Goal: Find specific page/section: Find specific page/section

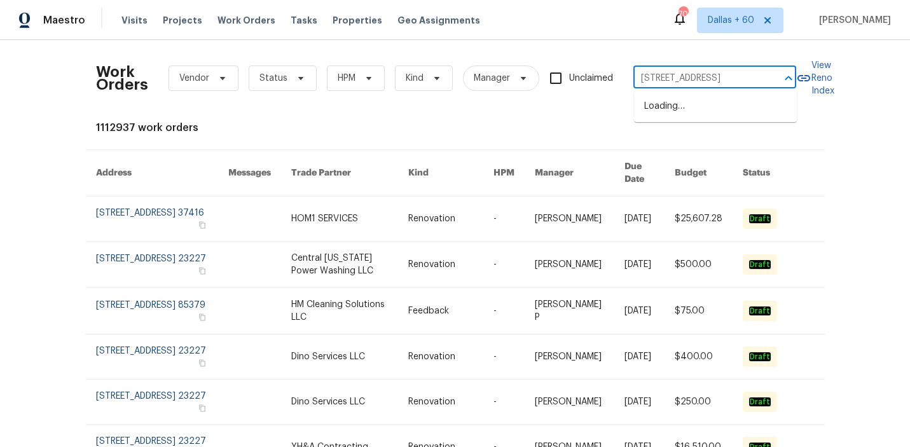
type input "[STREET_ADDRESS]"
click at [701, 106] on li "[STREET_ADDRESS]" at bounding box center [715, 106] width 163 height 21
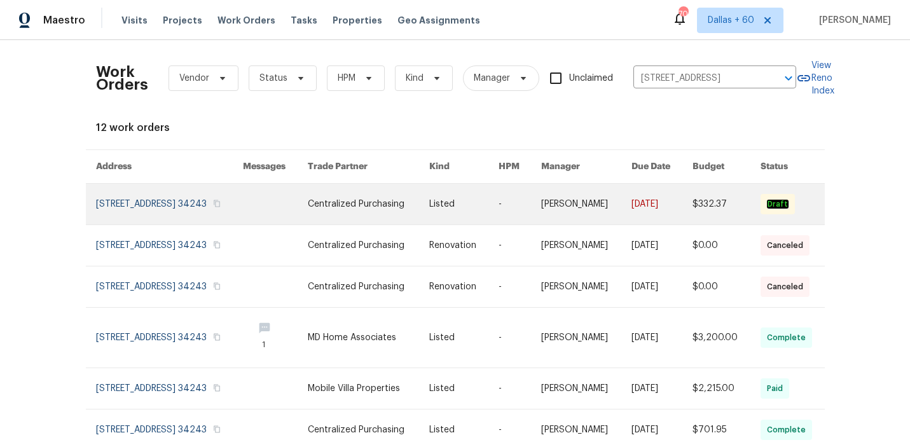
click at [385, 198] on link at bounding box center [368, 204] width 121 height 41
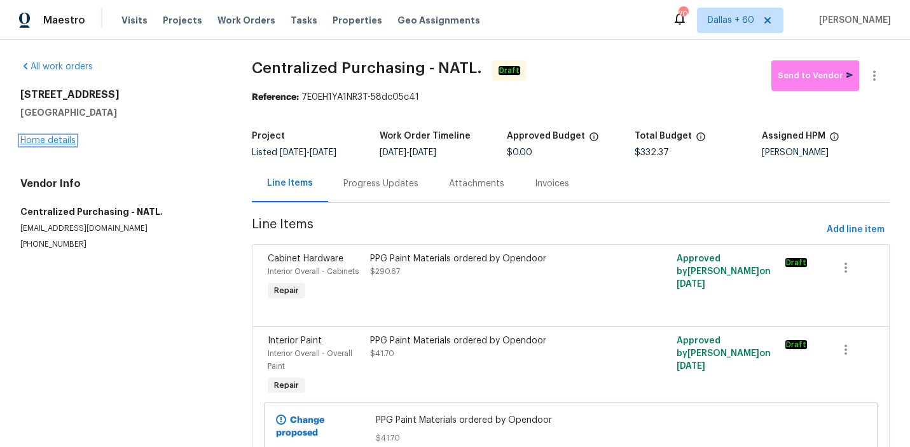
click at [58, 140] on link "Home details" at bounding box center [47, 140] width 55 height 9
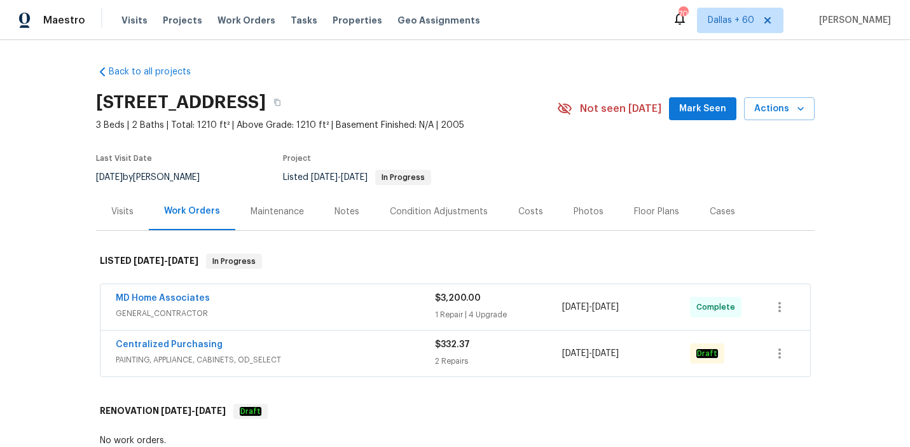
click at [316, 313] on span "GENERAL_CONTRACTOR" at bounding box center [275, 313] width 319 height 13
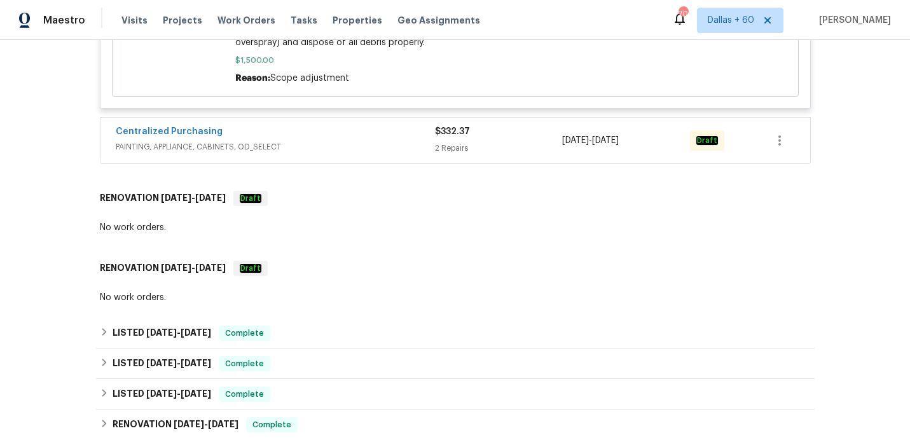
scroll to position [1036, 0]
click at [350, 152] on span "PAINTING, APPLIANCE, CABINETS, OD_SELECT" at bounding box center [275, 147] width 319 height 13
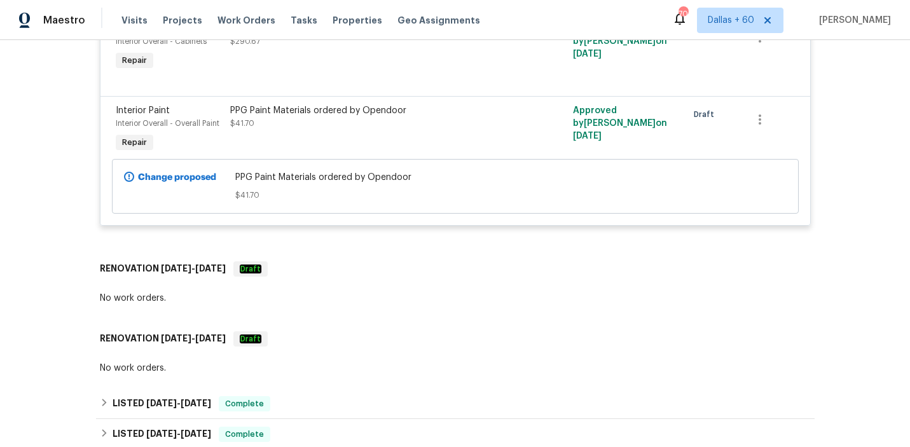
scroll to position [1414, 0]
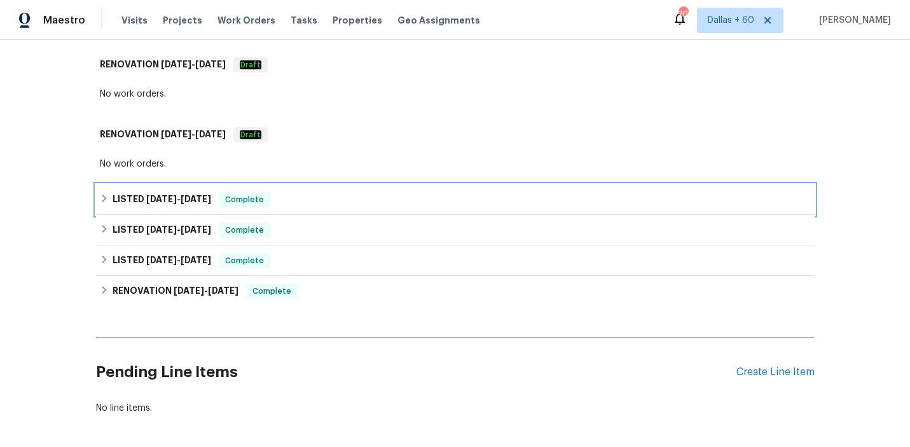
click at [336, 200] on div "LISTED 6/6/25 - 6/6/25 Complete" at bounding box center [455, 199] width 711 height 15
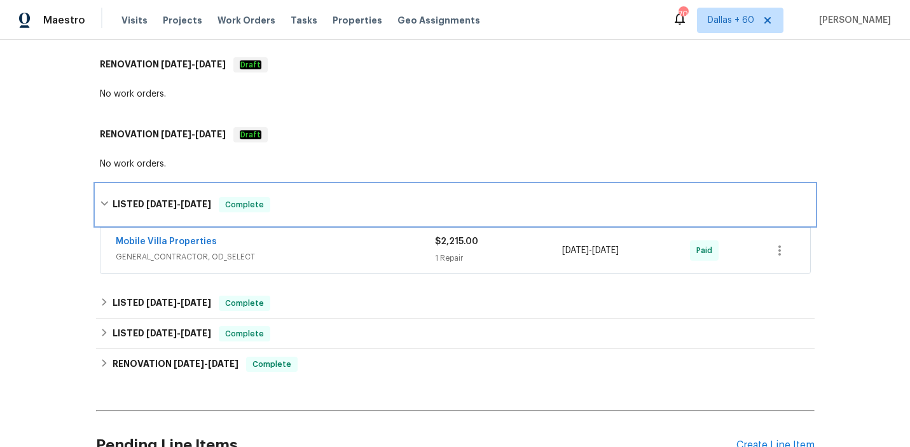
scroll to position [1489, 0]
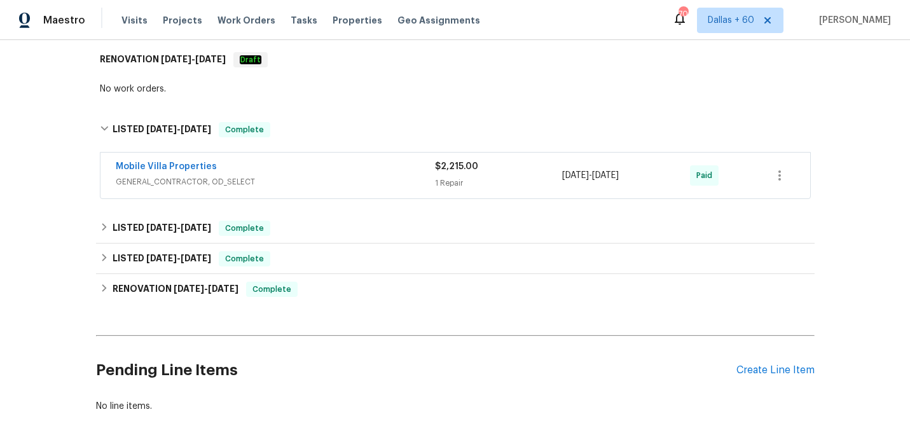
click at [338, 180] on span "GENERAL_CONTRACTOR, OD_SELECT" at bounding box center [275, 181] width 319 height 13
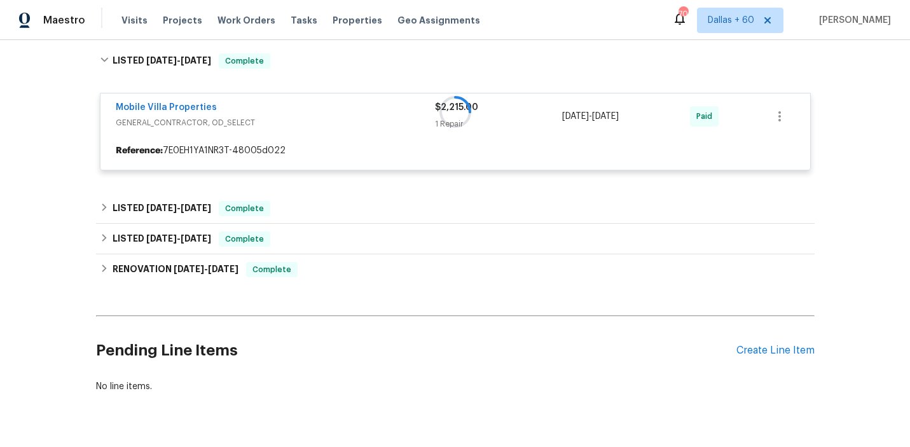
scroll to position [1593, 0]
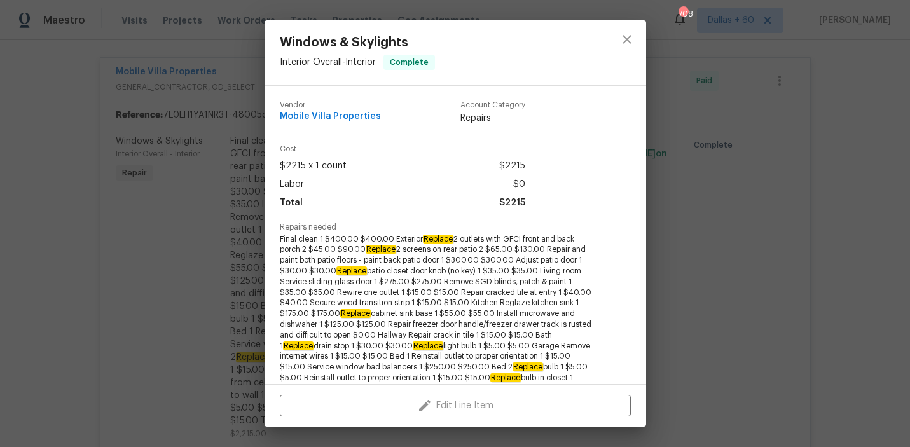
click at [98, 238] on div "Windows & Skylights Interior Overall - Interior Complete Vendor Mobile Villa Pr…" at bounding box center [455, 223] width 910 height 447
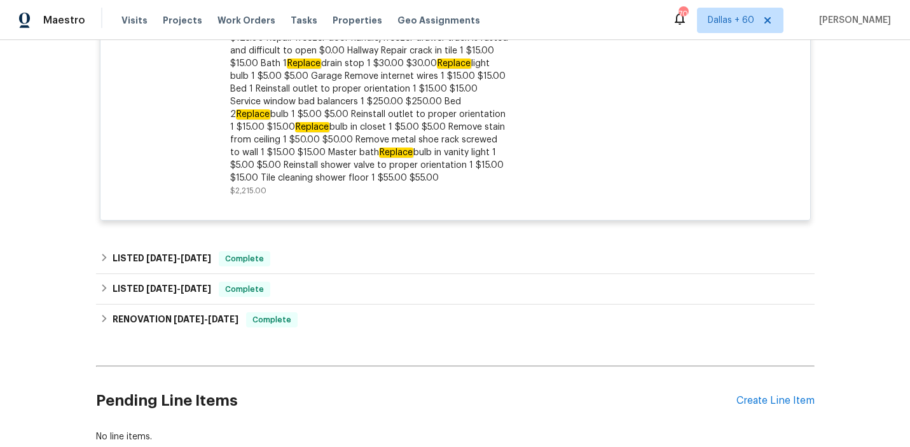
scroll to position [1922, 0]
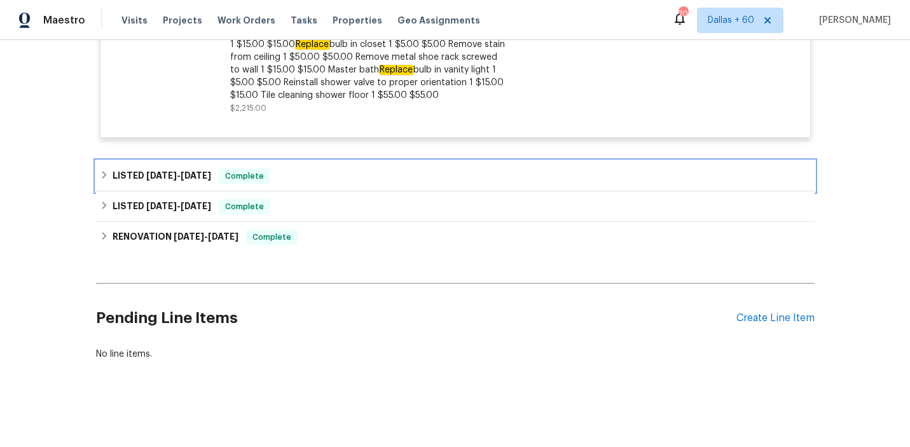
click at [319, 171] on div "LISTED 4/28/25 - 5/2/25 Complete" at bounding box center [455, 175] width 711 height 15
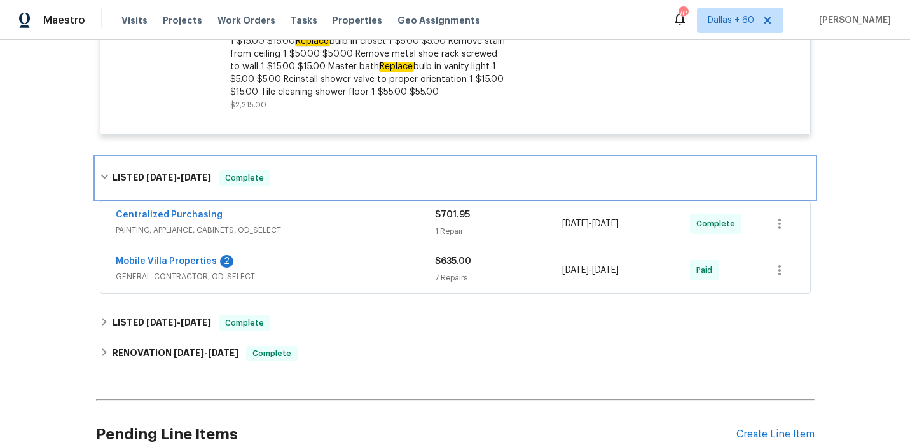
scroll to position [1964, 0]
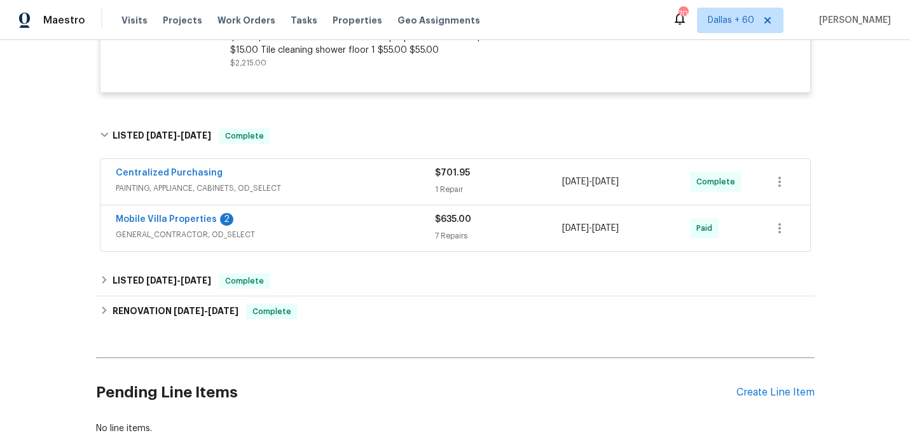
click at [320, 181] on div "Centralized Purchasing" at bounding box center [275, 174] width 319 height 15
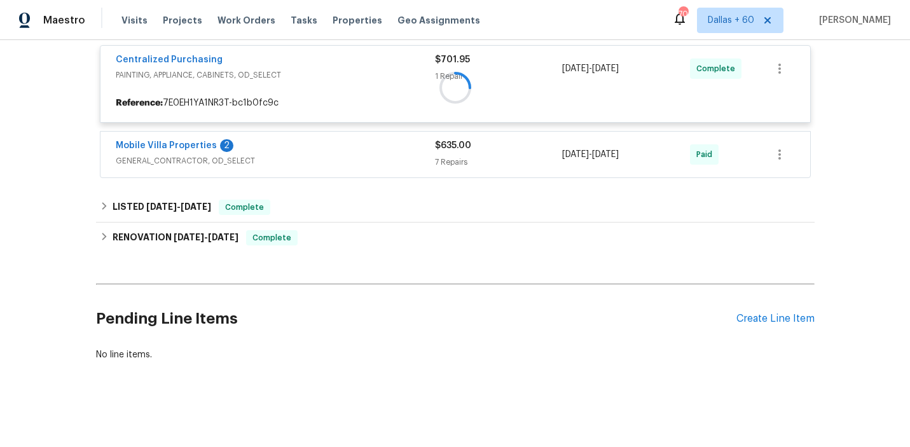
scroll to position [2087, 0]
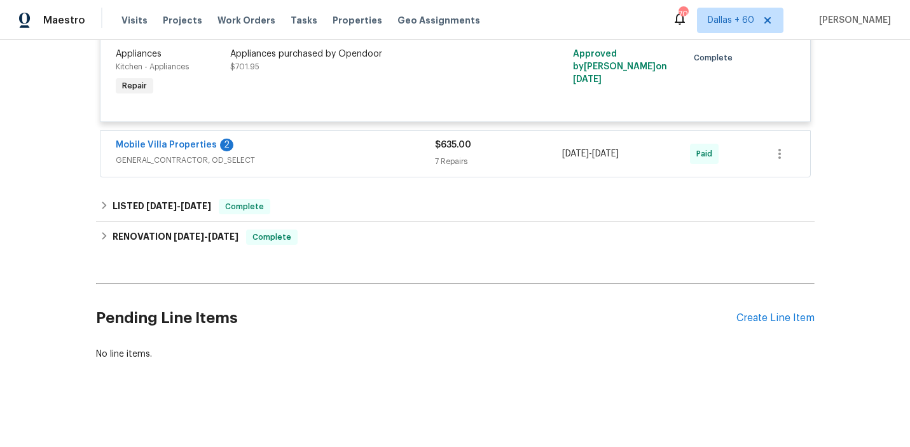
click at [325, 146] on div "Mobile Villa Properties 2" at bounding box center [275, 146] width 319 height 15
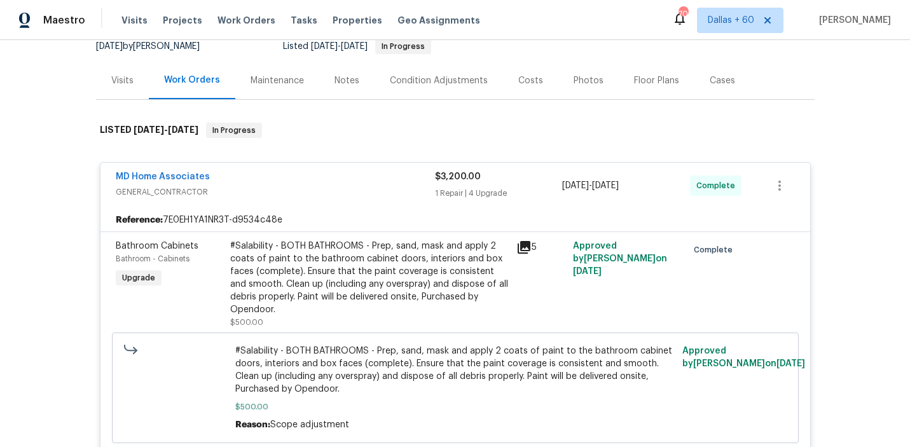
scroll to position [0, 0]
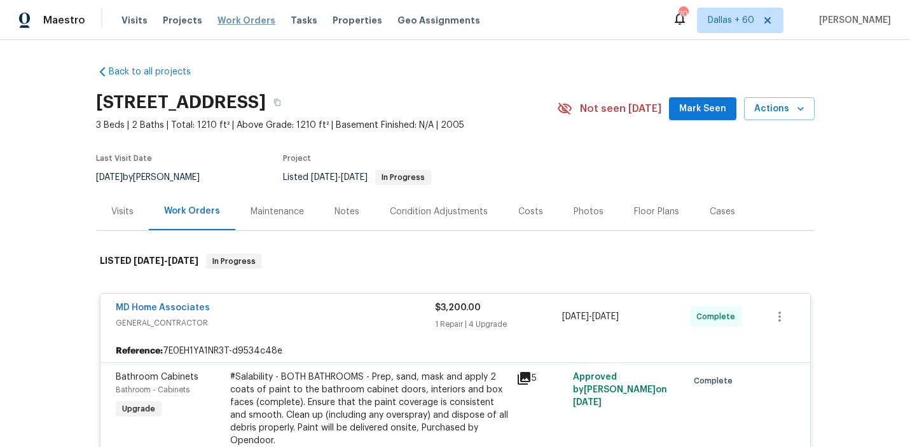
click at [249, 24] on span "Work Orders" at bounding box center [246, 20] width 58 height 13
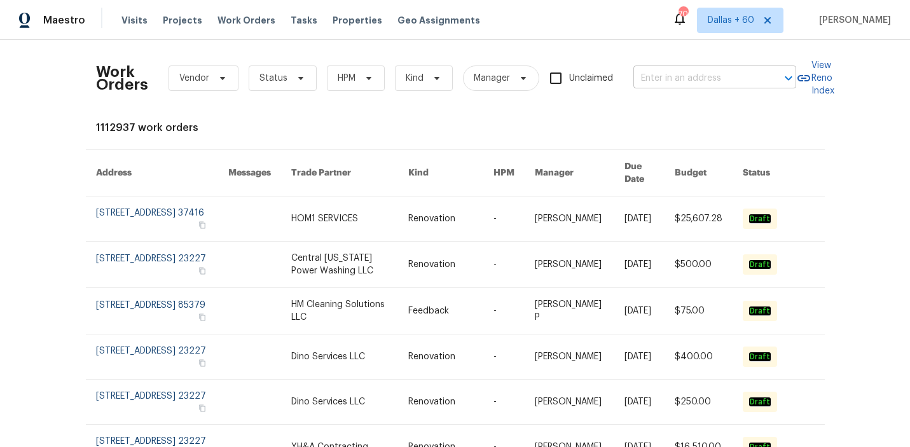
click at [688, 78] on input "text" at bounding box center [696, 79] width 127 height 20
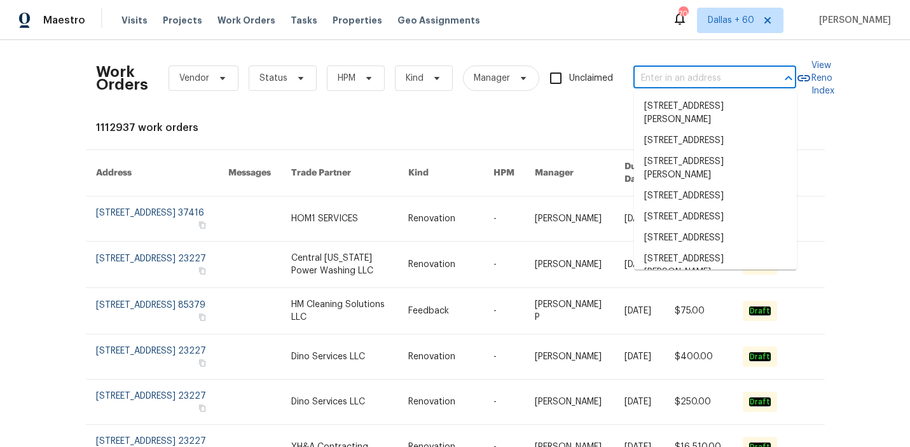
paste input "917 Bower Dr, Irving, TX 75061"
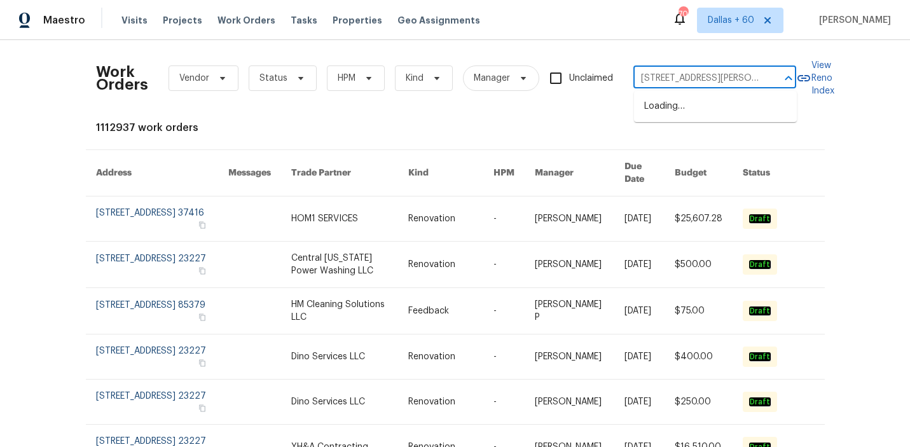
scroll to position [0, 6]
type input "917 Bower Dr, Irving, TX 75061"
click at [697, 113] on li "917 Bower Dr, Irving, TX 75061" at bounding box center [715, 113] width 163 height 34
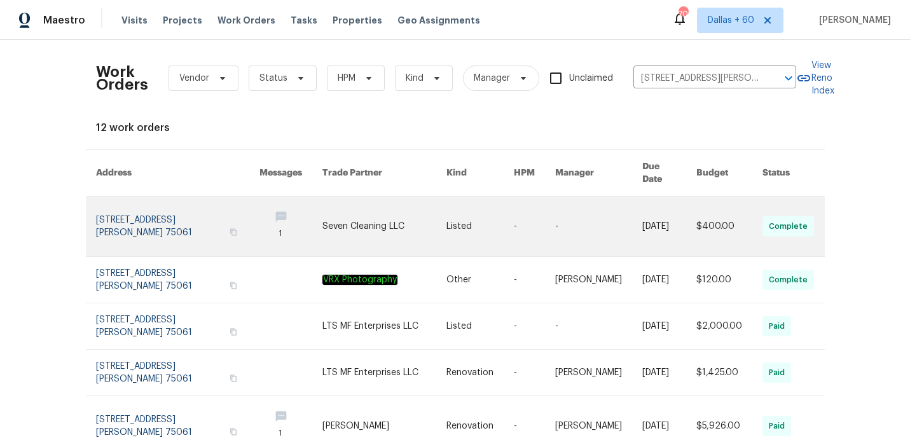
click at [390, 219] on link at bounding box center [384, 226] width 124 height 60
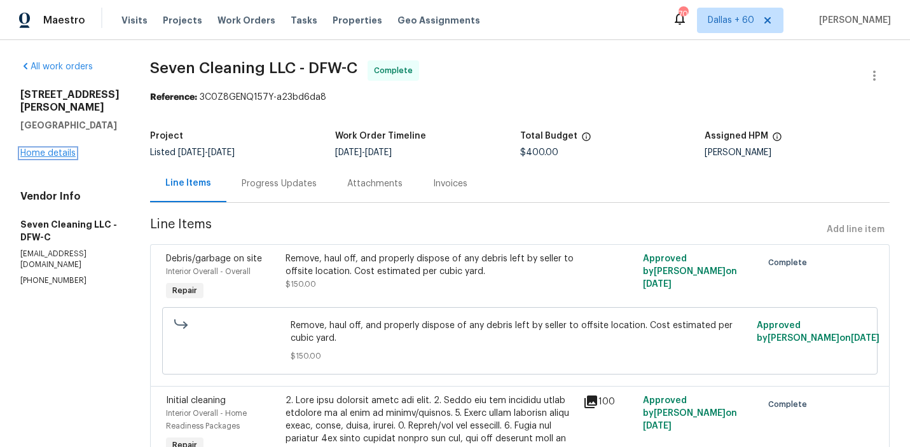
click at [43, 149] on link "Home details" at bounding box center [47, 153] width 55 height 9
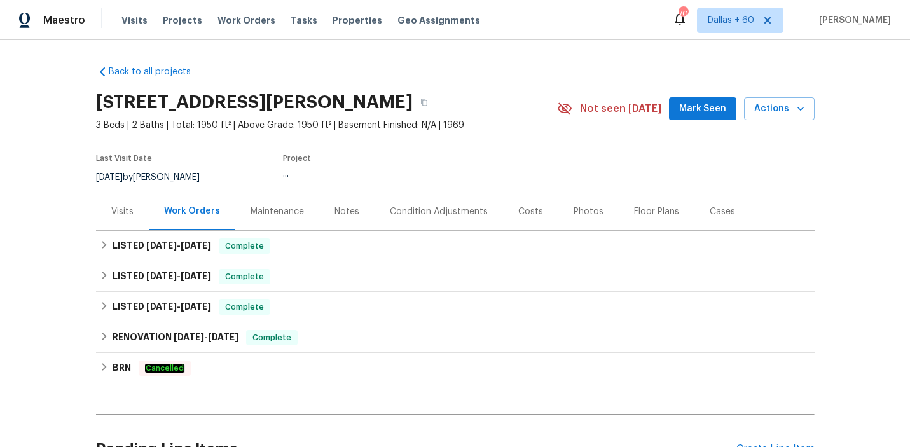
scroll to position [131, 0]
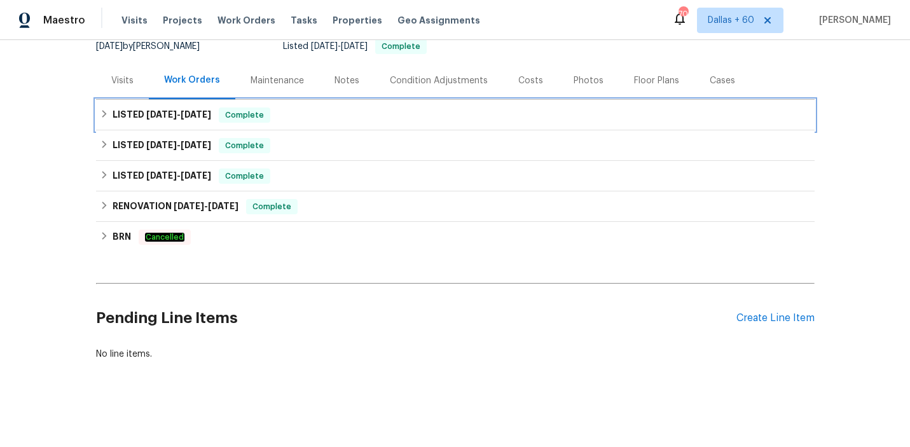
click at [399, 115] on div "LISTED 8/11/25 - 8/12/25 Complete" at bounding box center [455, 114] width 711 height 15
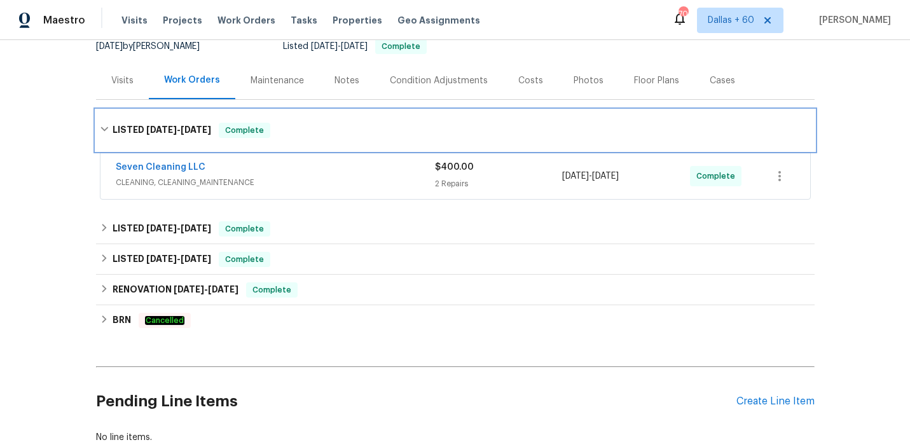
scroll to position [179, 0]
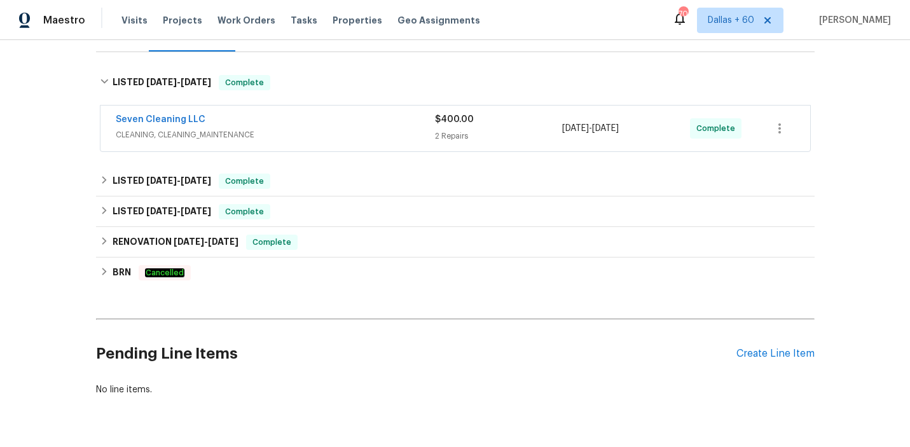
click at [399, 121] on div "Seven Cleaning LLC" at bounding box center [275, 120] width 319 height 15
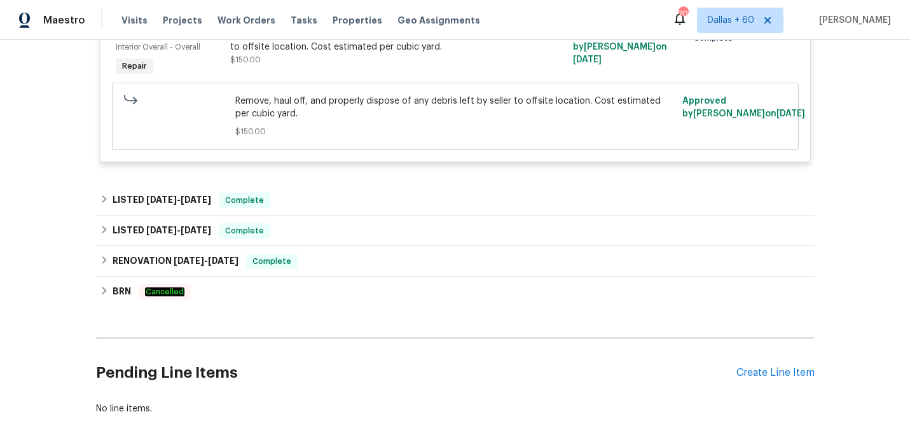
scroll to position [867, 0]
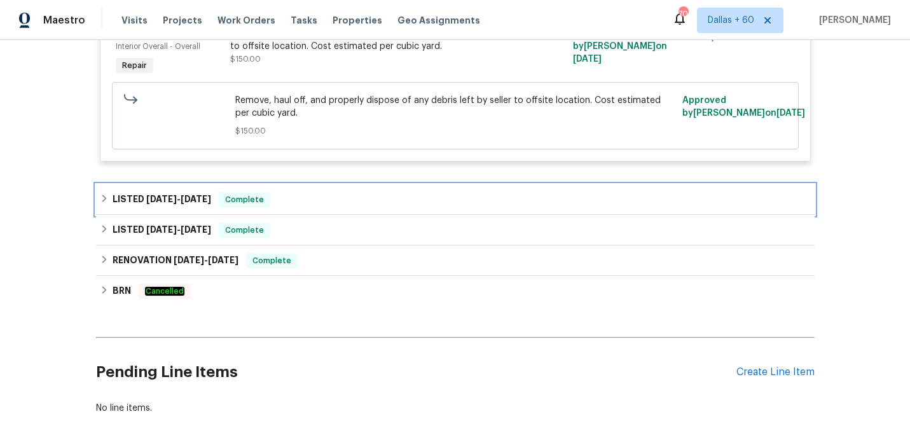
click at [371, 197] on div "LISTED 7/22/25 - 7/23/25 Complete" at bounding box center [455, 199] width 711 height 15
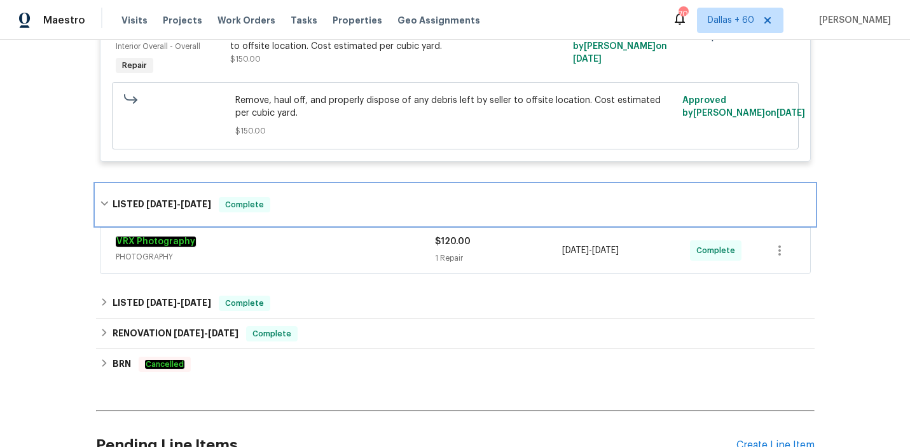
scroll to position [945, 0]
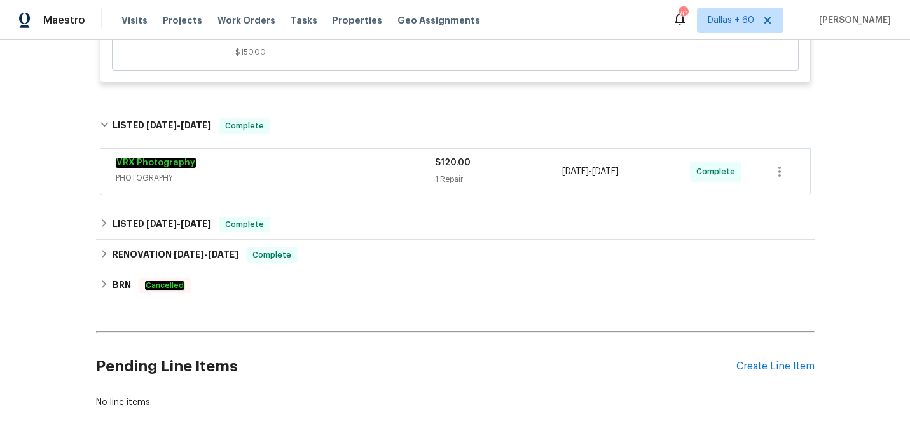
click at [364, 169] on div "VRX Photography" at bounding box center [275, 163] width 319 height 15
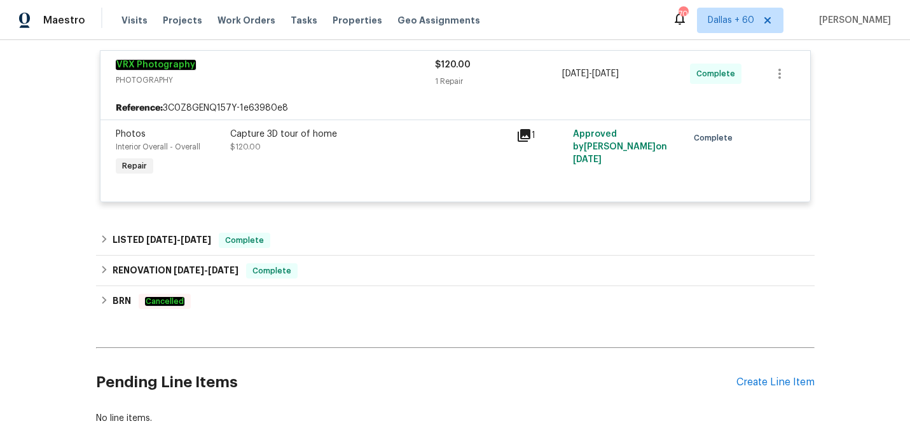
scroll to position [1082, 0]
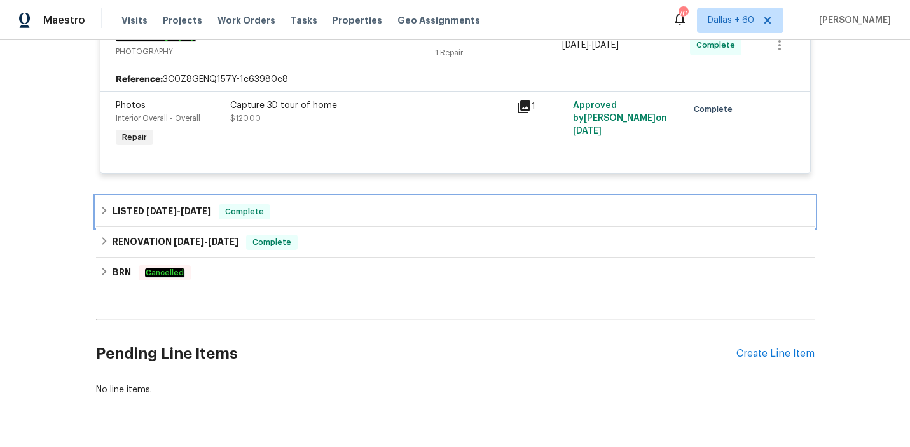
click at [353, 207] on div "LISTED 6/27/25 - 7/2/25 Complete" at bounding box center [455, 211] width 711 height 15
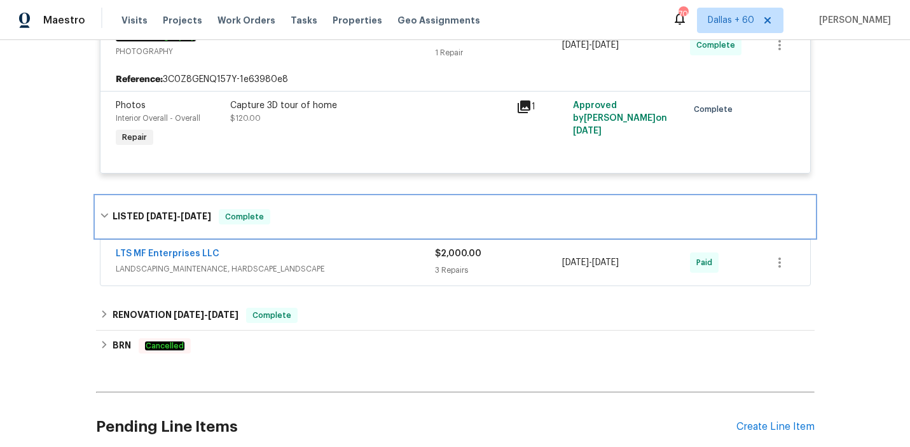
scroll to position [1124, 0]
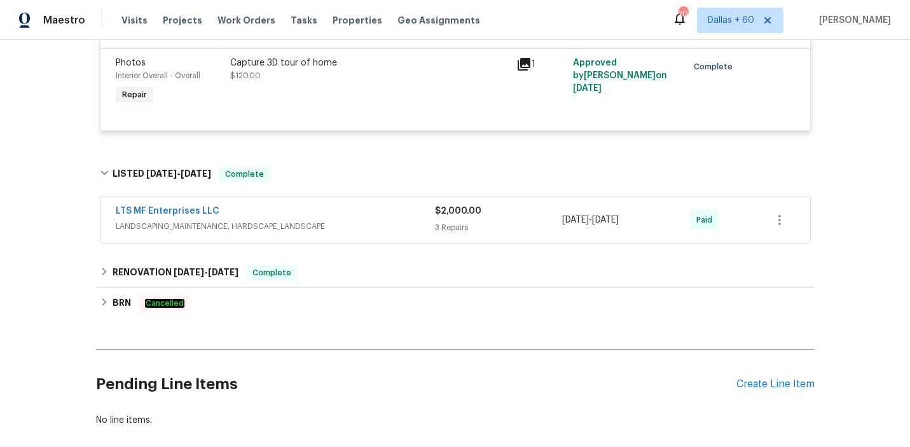
click at [354, 226] on span "LANDSCAPING_MAINTENANCE, HARDSCAPE_LANDSCAPE" at bounding box center [275, 226] width 319 height 13
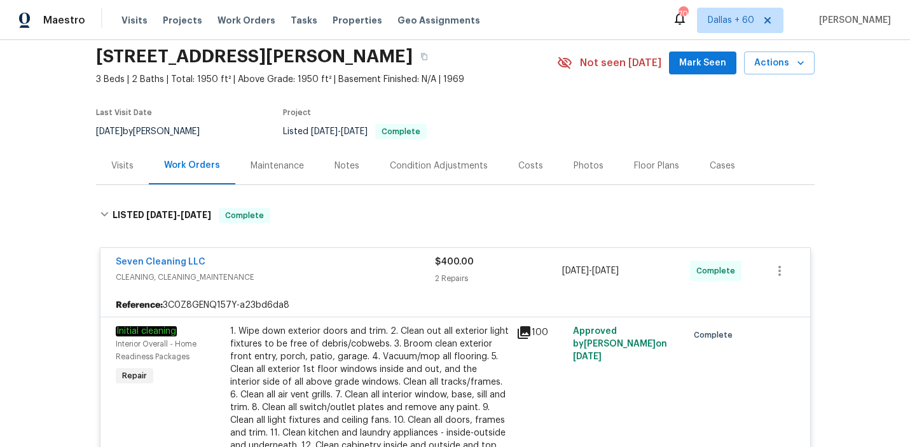
scroll to position [0, 0]
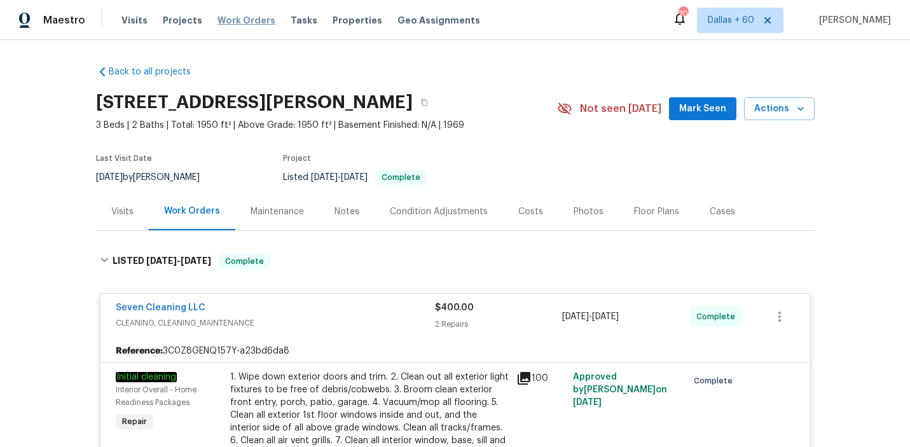
click at [246, 23] on span "Work Orders" at bounding box center [246, 20] width 58 height 13
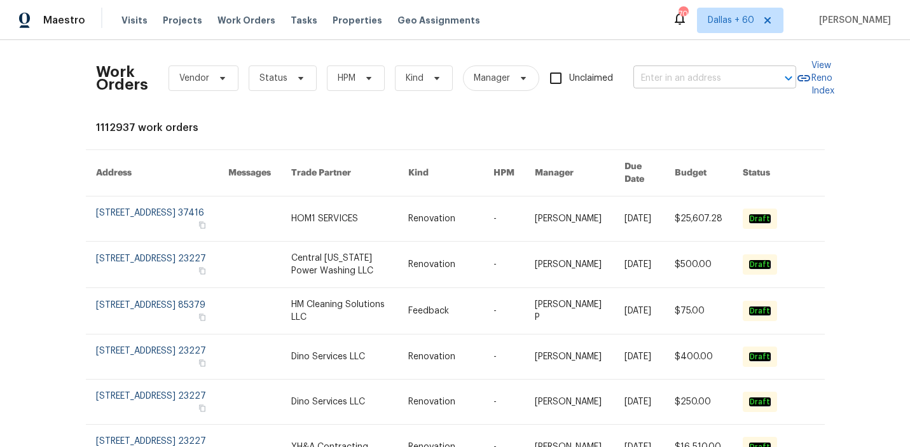
click at [685, 70] on input "text" at bounding box center [696, 79] width 127 height 20
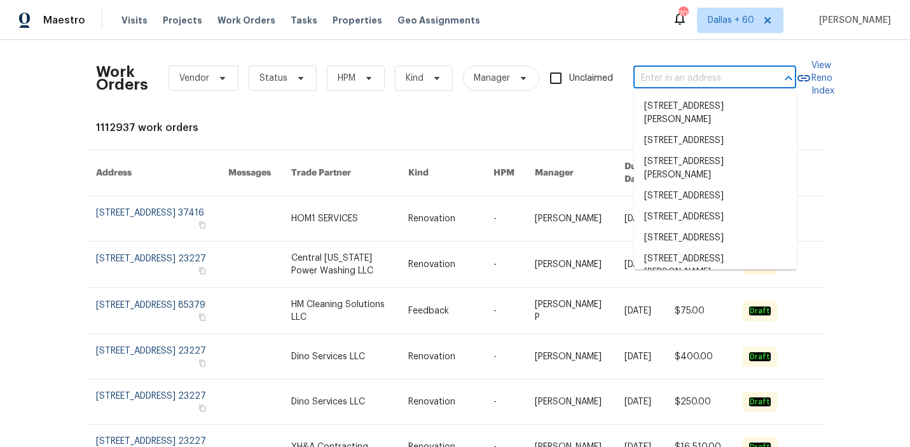
paste input "1913 Herrin Ave, Charlotte, NC 28205"
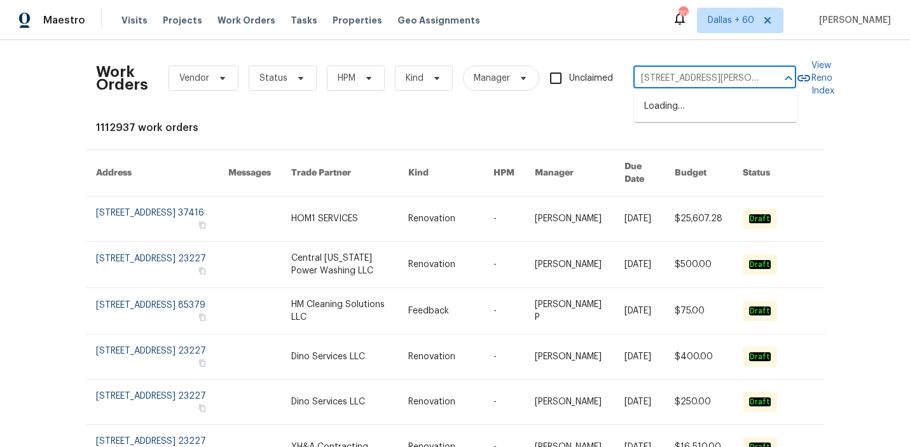
scroll to position [0, 34]
type input "1913 Herrin Ave, Charlotte, NC 28205"
click at [685, 107] on li "1913 Herrin Ave, Charlotte, NC 28205" at bounding box center [715, 113] width 163 height 34
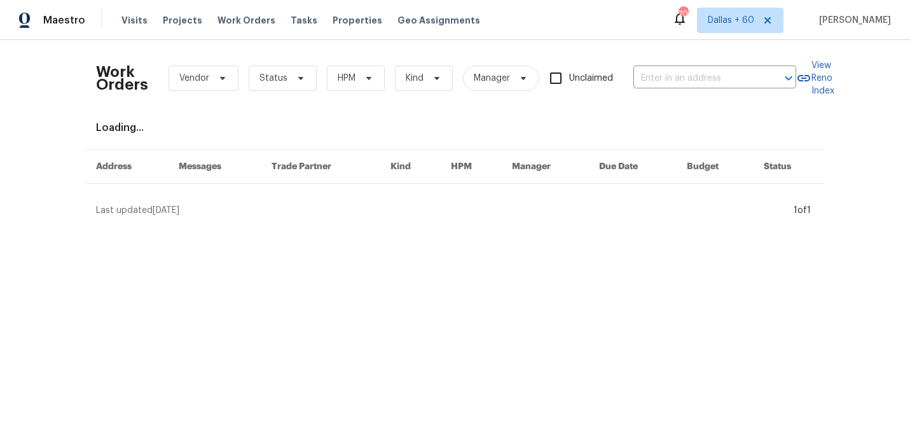
type input "1913 Herrin Ave, Charlotte, NC 28205"
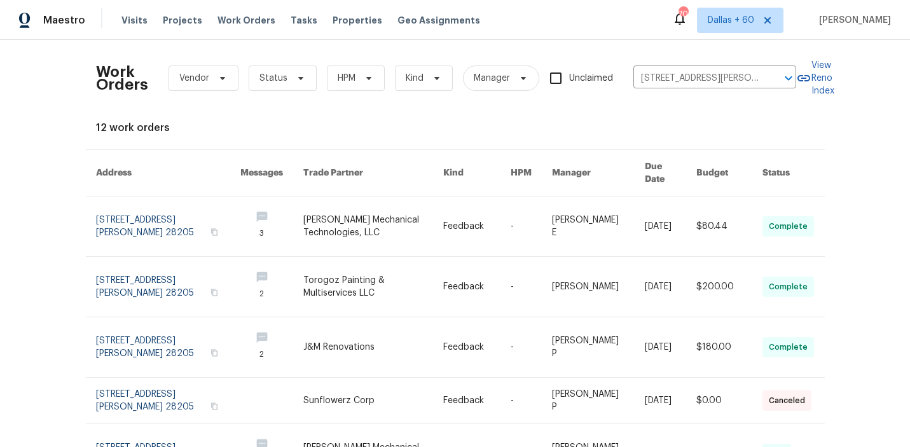
click at [392, 217] on link at bounding box center [373, 226] width 140 height 60
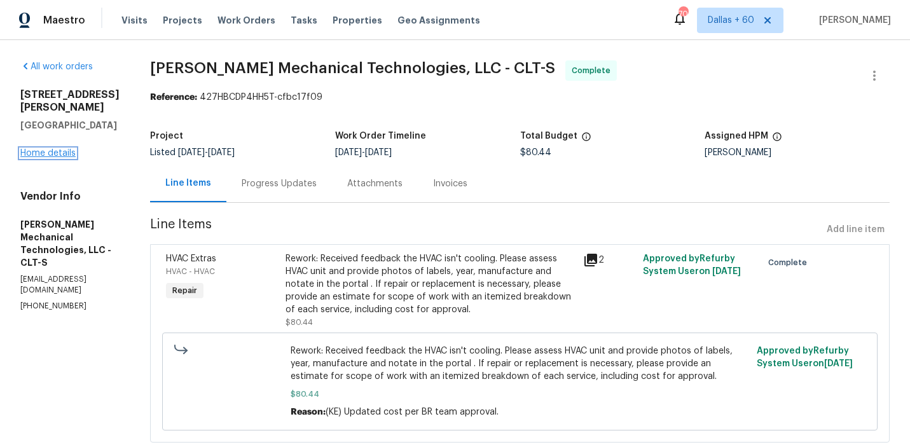
click at [42, 149] on link "Home details" at bounding box center [47, 153] width 55 height 9
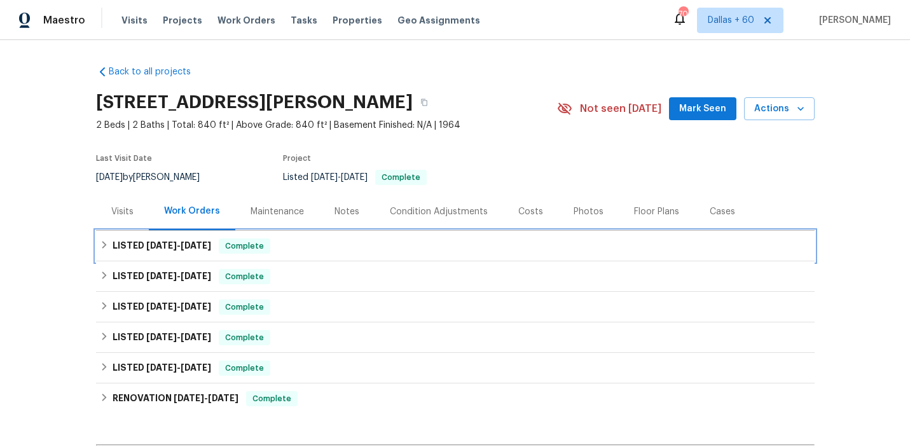
click at [330, 240] on div "LISTED 8/12/25 - 8/14/25 Complete" at bounding box center [455, 245] width 711 height 15
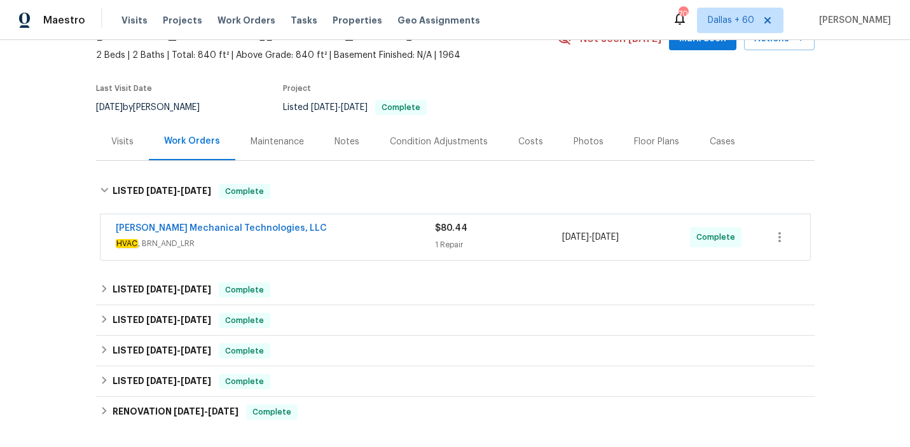
click at [330, 240] on span "HVAC , BRN_AND_LRR" at bounding box center [275, 243] width 319 height 13
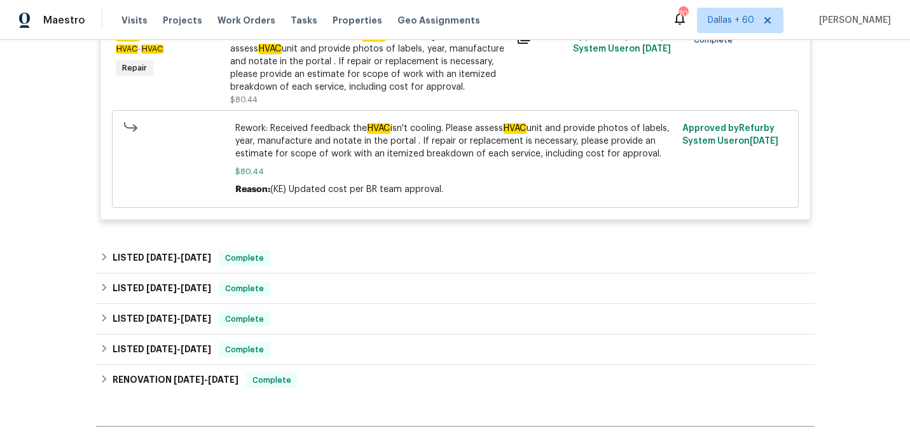
scroll to position [347, 0]
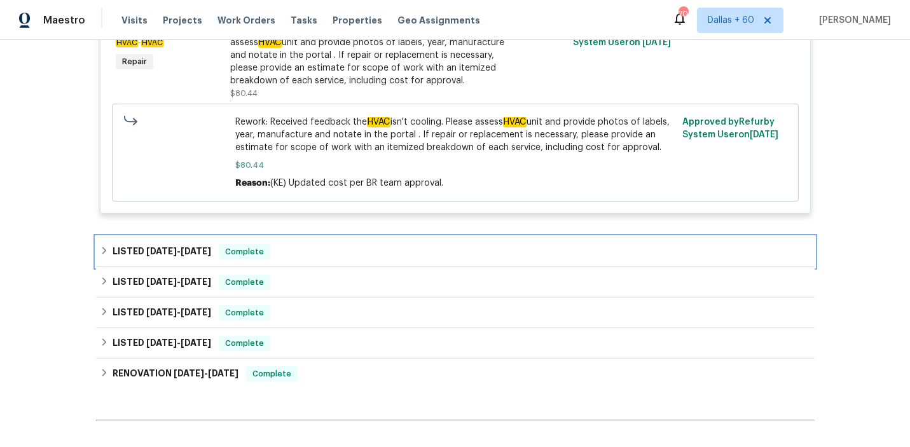
click at [327, 255] on div "LISTED 8/6/25 - 8/11/25 Complete" at bounding box center [455, 251] width 711 height 15
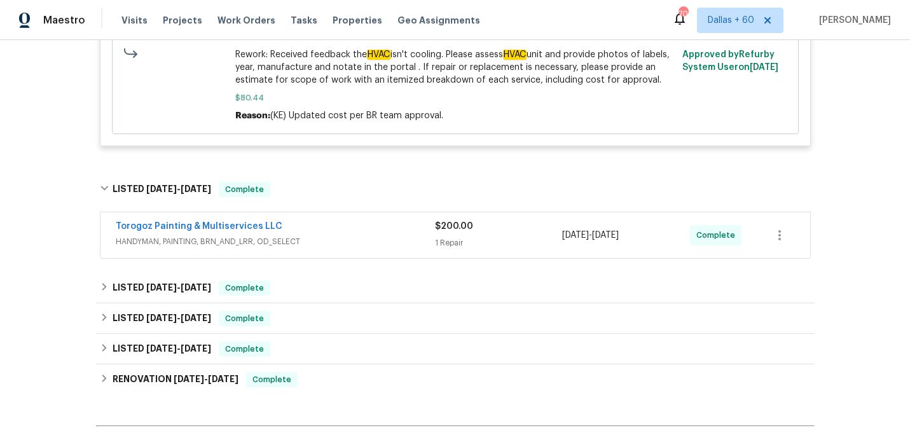
click at [333, 232] on div "Torogoz Painting & Multiservices LLC" at bounding box center [275, 227] width 319 height 15
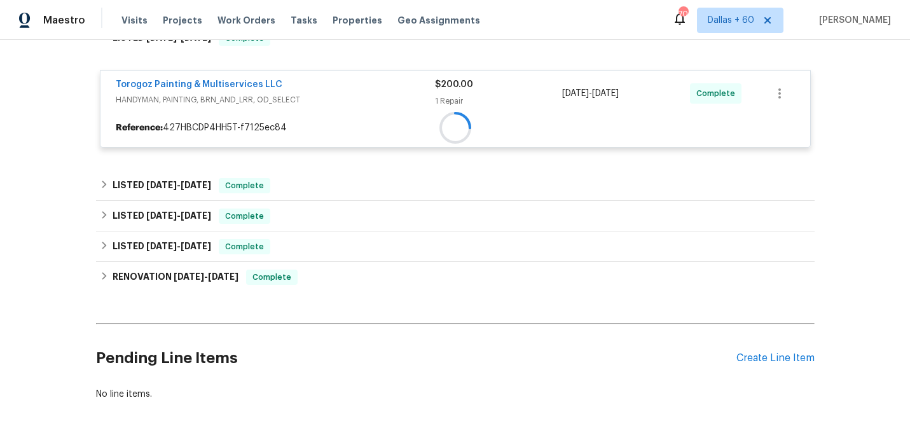
scroll to position [569, 0]
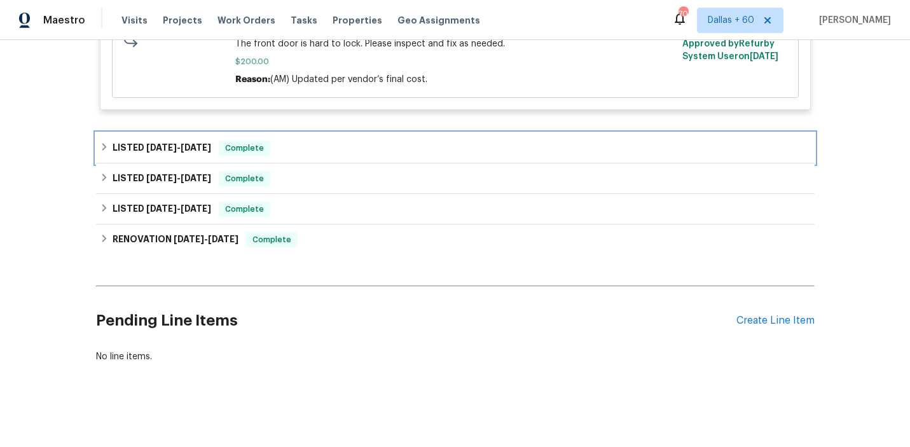
click at [336, 155] on div "LISTED 7/28/25 - 8/1/25 Complete" at bounding box center [455, 148] width 711 height 15
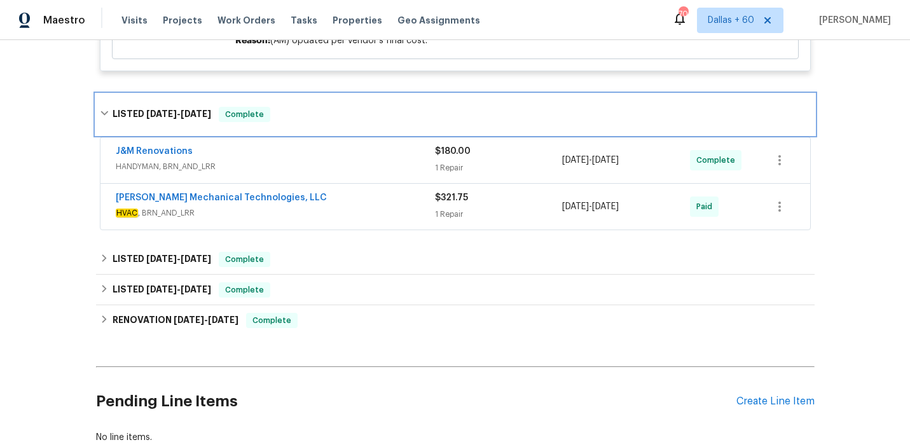
scroll to position [791, 0]
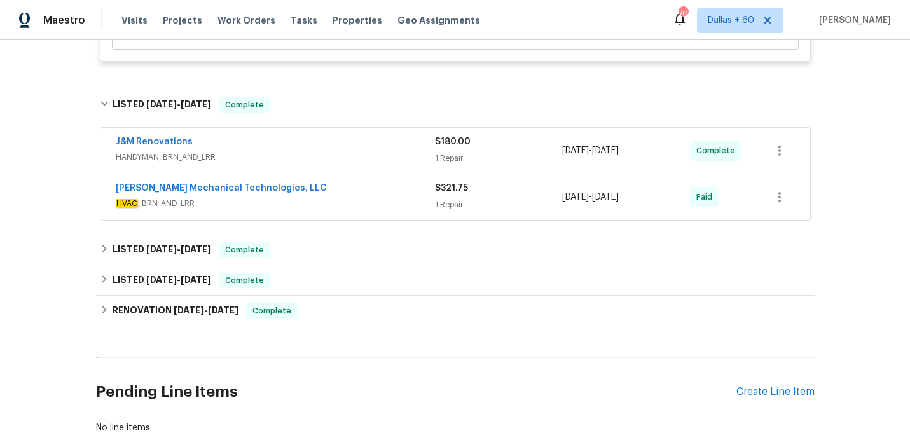
click at [344, 202] on span "HVAC , BRN_AND_LRR" at bounding box center [275, 203] width 319 height 13
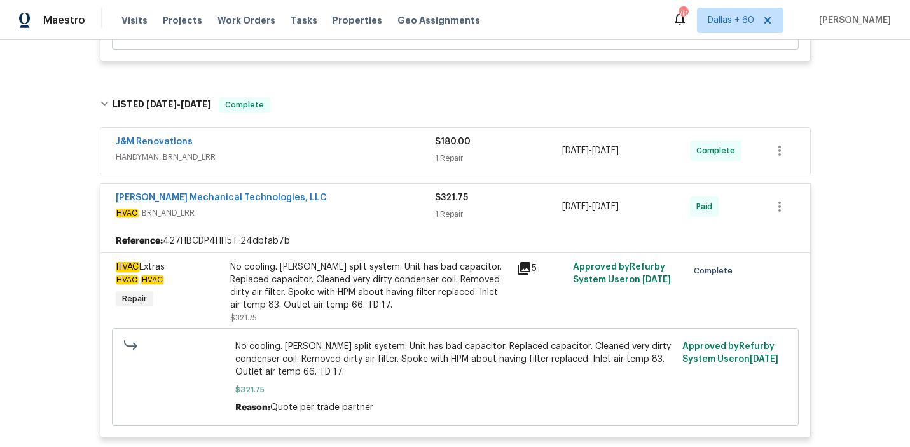
click at [343, 155] on span "HANDYMAN, BRN_AND_LRR" at bounding box center [275, 157] width 319 height 13
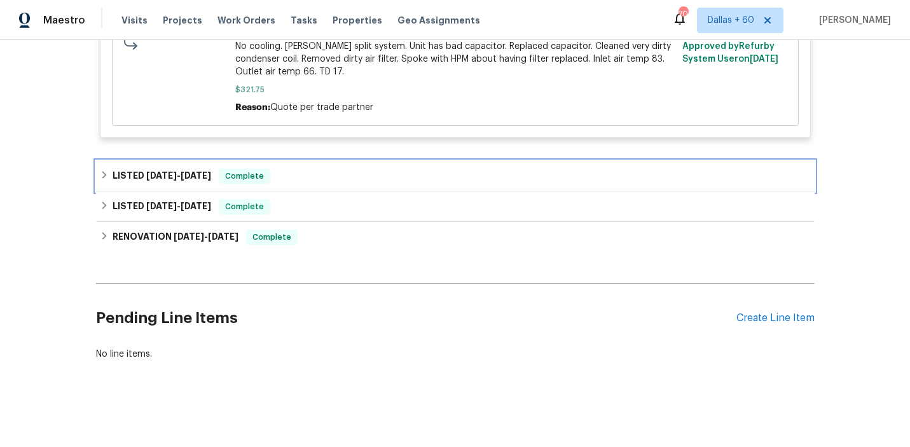
click at [334, 170] on div "LISTED 7/7/25 - 7/16/25 Complete" at bounding box center [455, 175] width 711 height 15
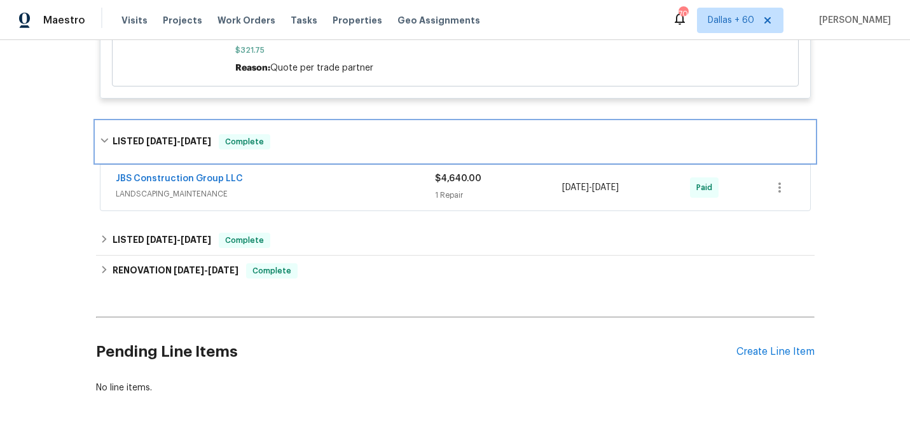
scroll to position [1319, 0]
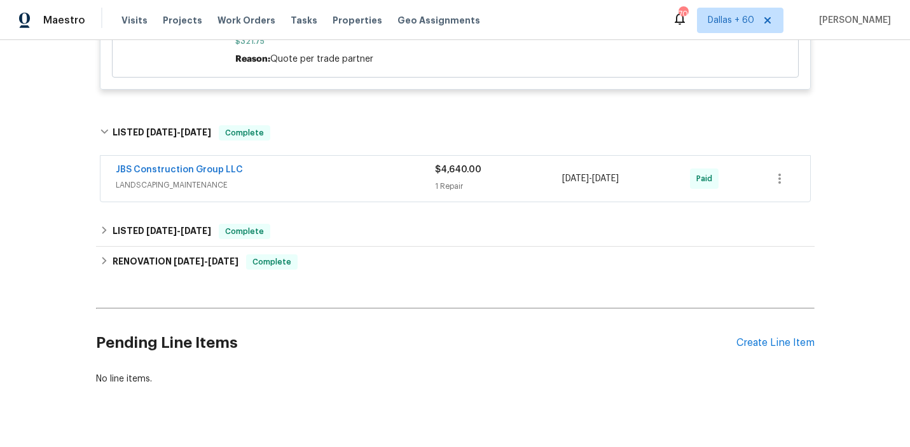
click at [334, 177] on div "JBS Construction Group LLC" at bounding box center [275, 170] width 319 height 15
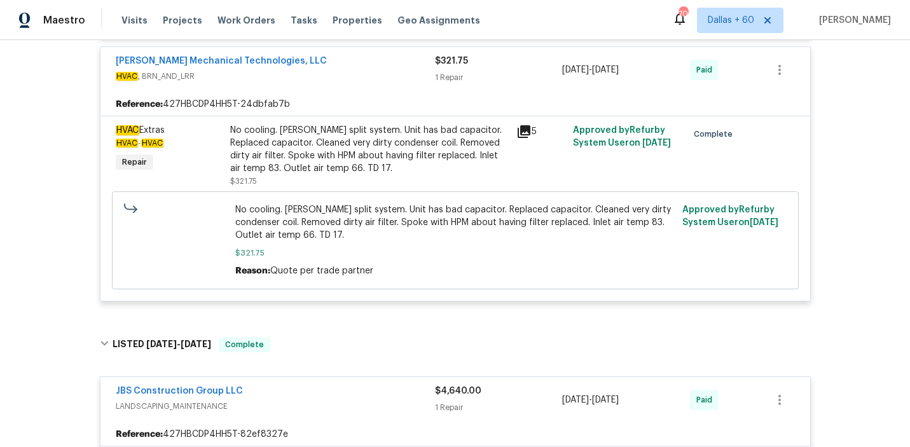
scroll to position [1056, 0]
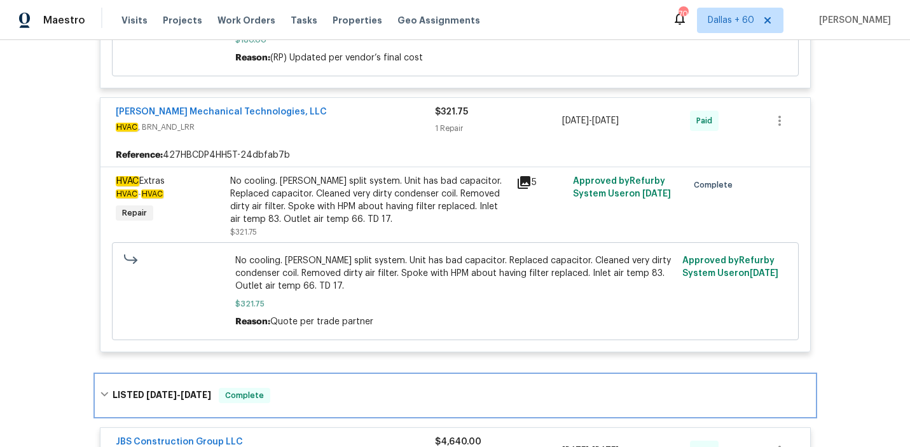
click at [306, 397] on div "LISTED 7/7/25 - 7/16/25 Complete" at bounding box center [455, 395] width 711 height 15
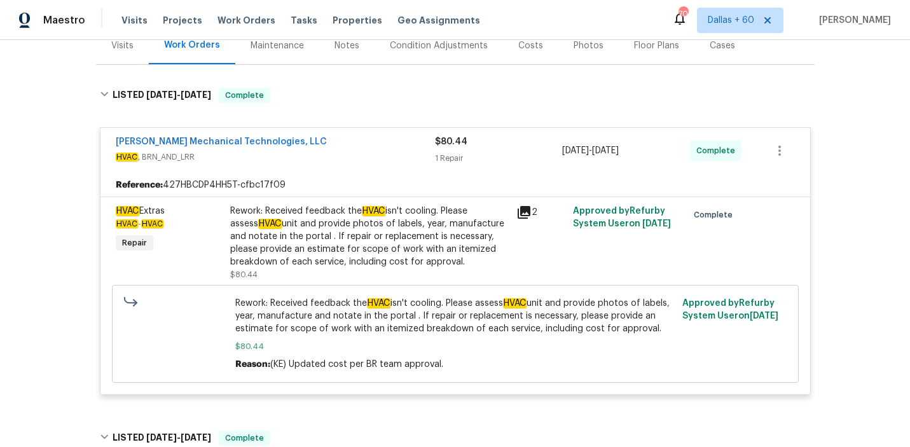
scroll to position [159, 0]
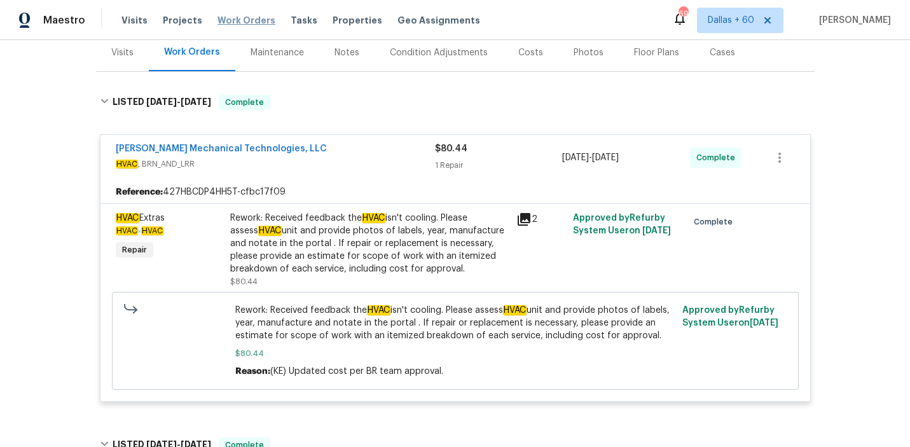
click at [225, 20] on span "Work Orders" at bounding box center [246, 20] width 58 height 13
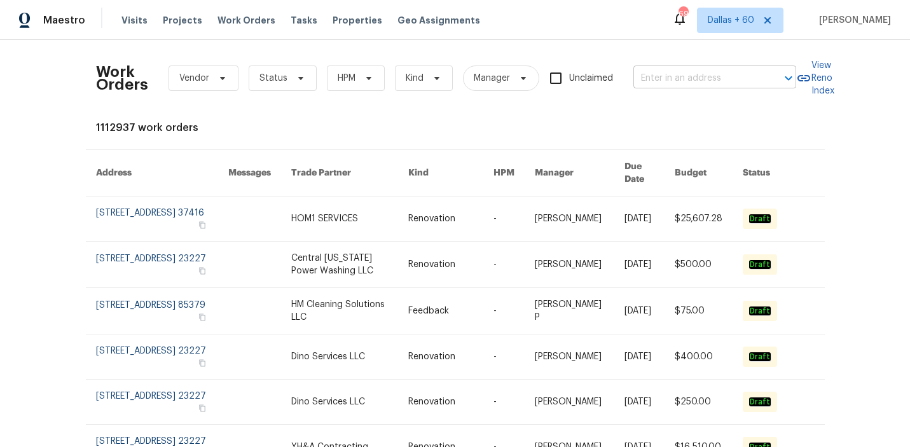
click at [715, 79] on input "text" at bounding box center [696, 79] width 127 height 20
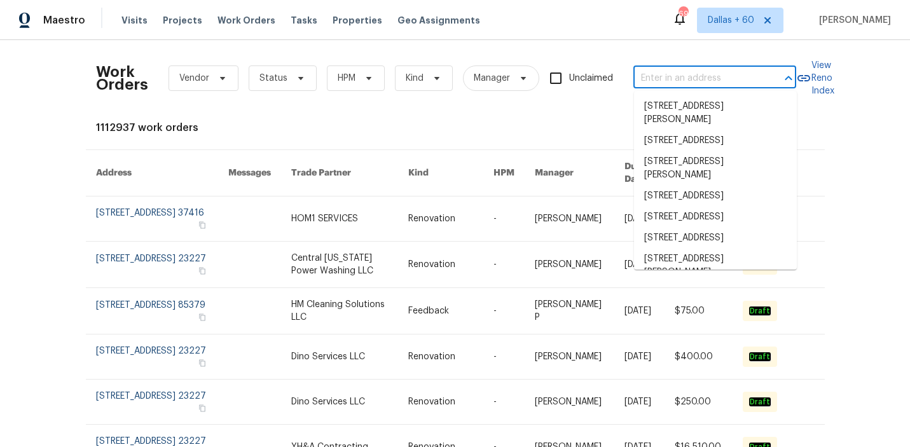
paste input "[STREET_ADDRESS][PERSON_NAME]"
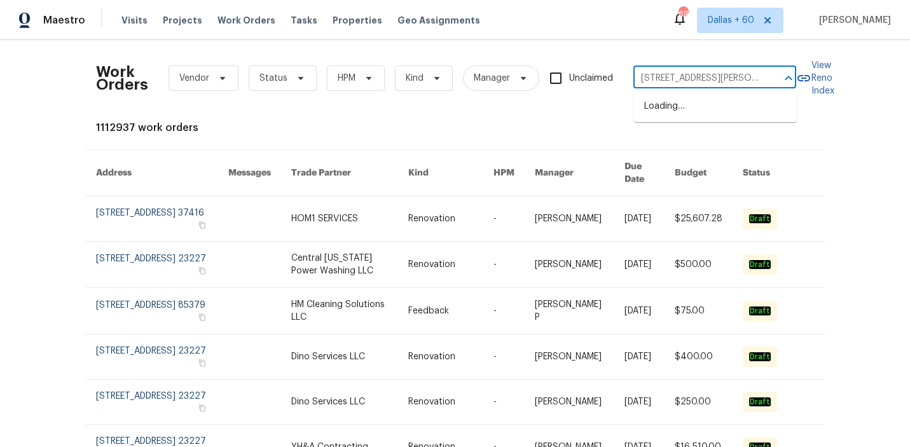
scroll to position [0, 40]
type input "[STREET_ADDRESS][PERSON_NAME]"
click at [713, 111] on li "[STREET_ADDRESS][PERSON_NAME]" at bounding box center [715, 113] width 163 height 34
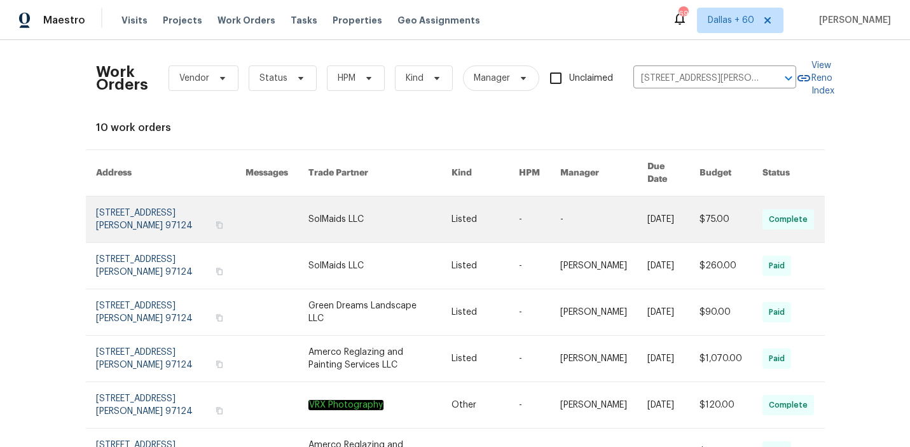
click at [310, 216] on link at bounding box center [379, 219] width 142 height 46
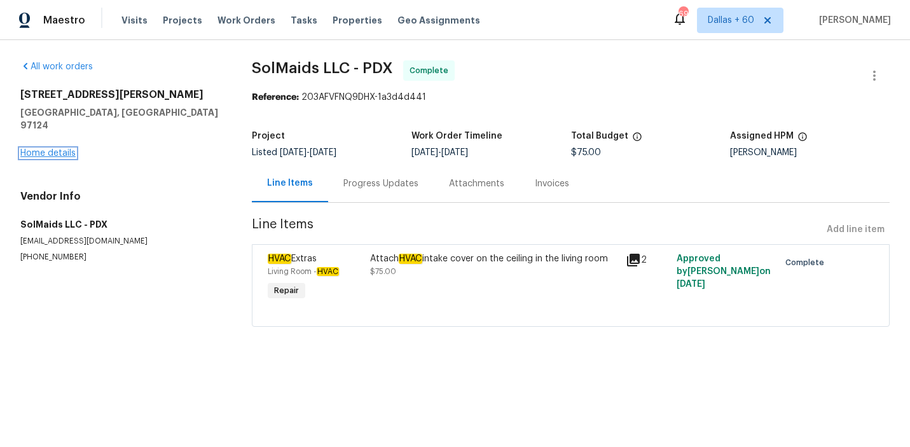
click at [59, 149] on link "Home details" at bounding box center [47, 153] width 55 height 9
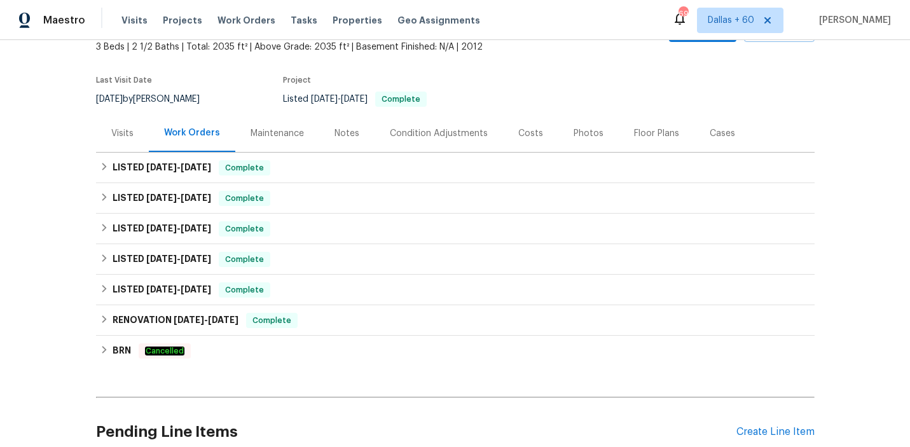
scroll to position [78, 0]
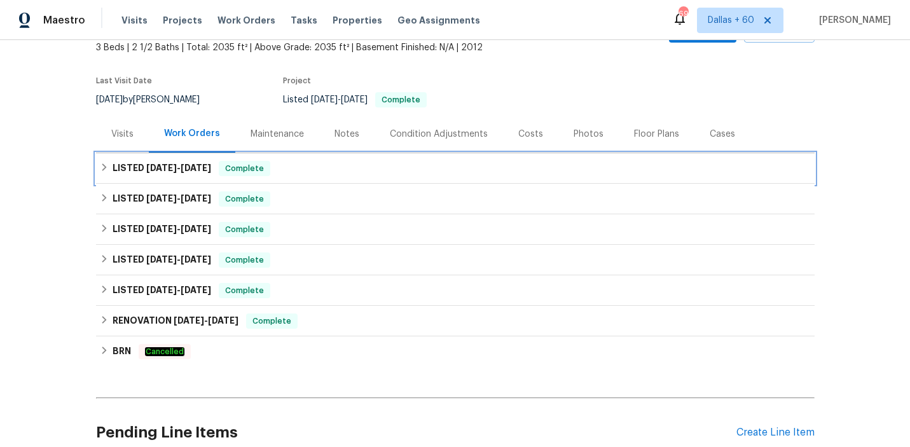
click at [381, 171] on div "LISTED 8/7/25 - 8/8/25 Complete" at bounding box center [455, 168] width 711 height 15
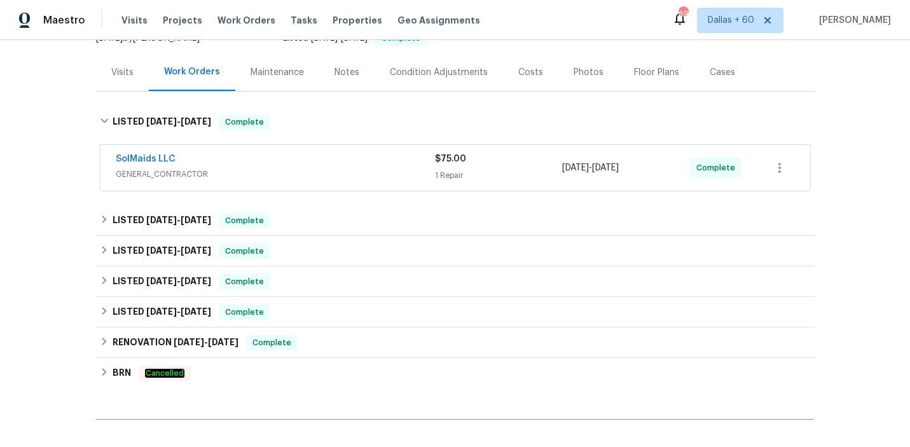
click at [381, 170] on span "GENERAL_CONTRACTOR" at bounding box center [275, 174] width 319 height 13
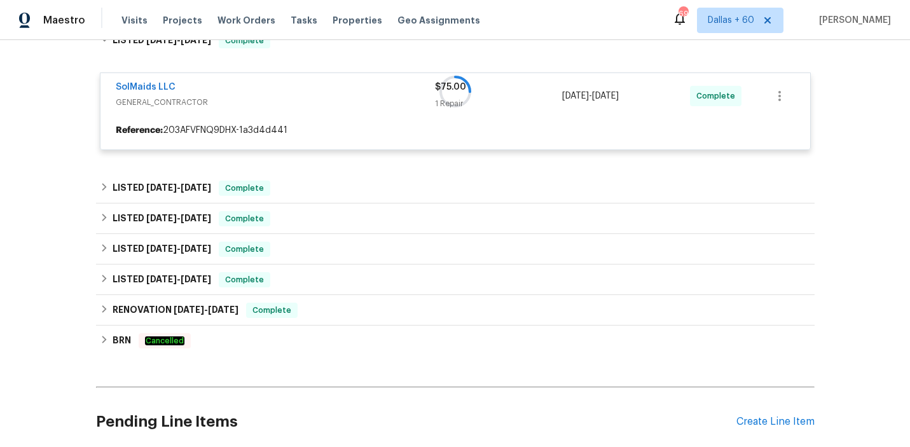
scroll to position [219, 0]
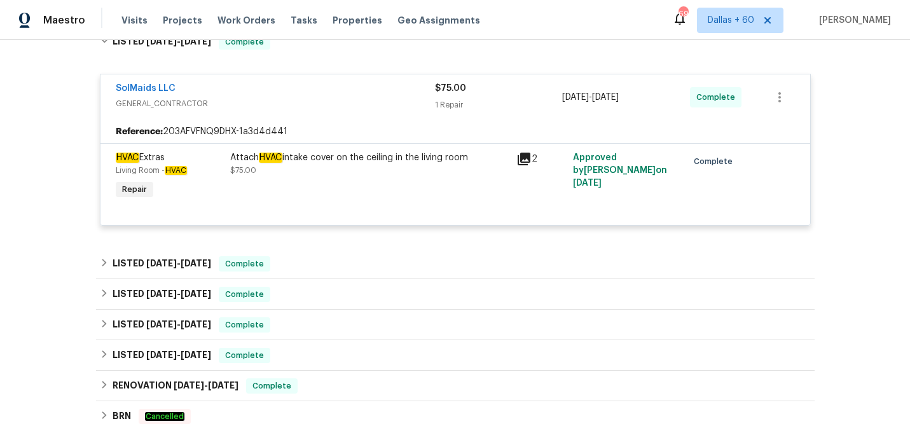
click at [345, 240] on div "Back to all projects 5721 NE Lorena Ct, Hillsboro, OR 97124 3 Beds | 2 1/2 Bath…" at bounding box center [455, 193] width 718 height 714
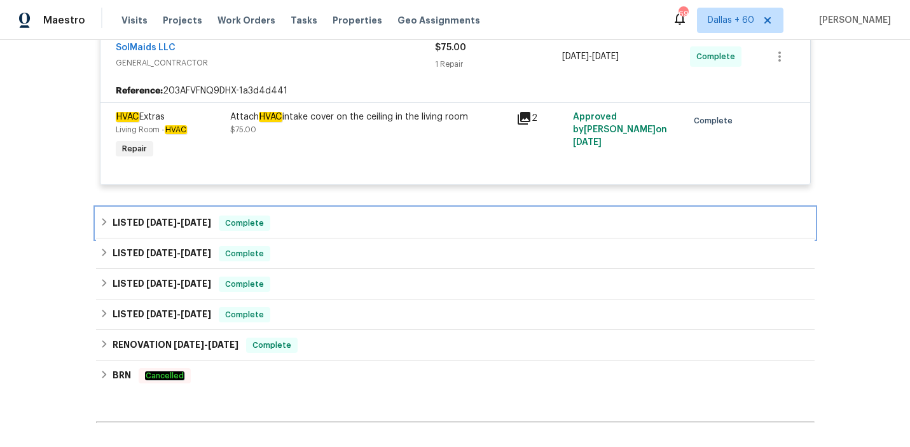
click at [341, 226] on div "LISTED 6/23/25 - 6/24/25 Complete" at bounding box center [455, 223] width 711 height 15
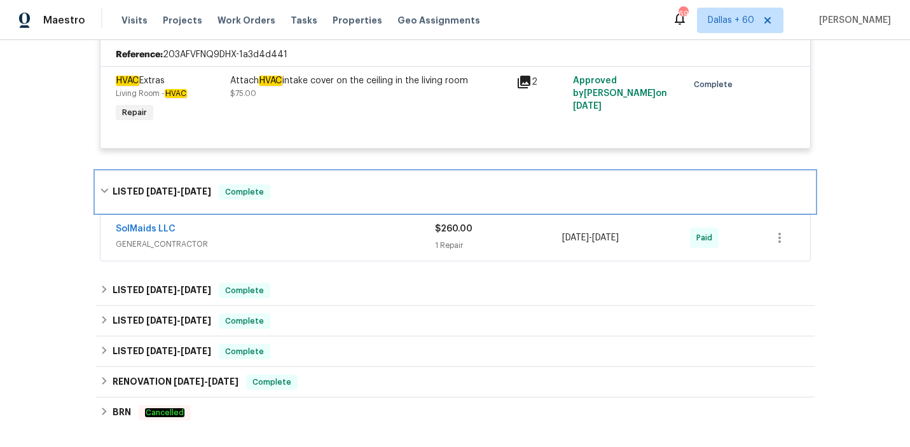
scroll to position [297, 0]
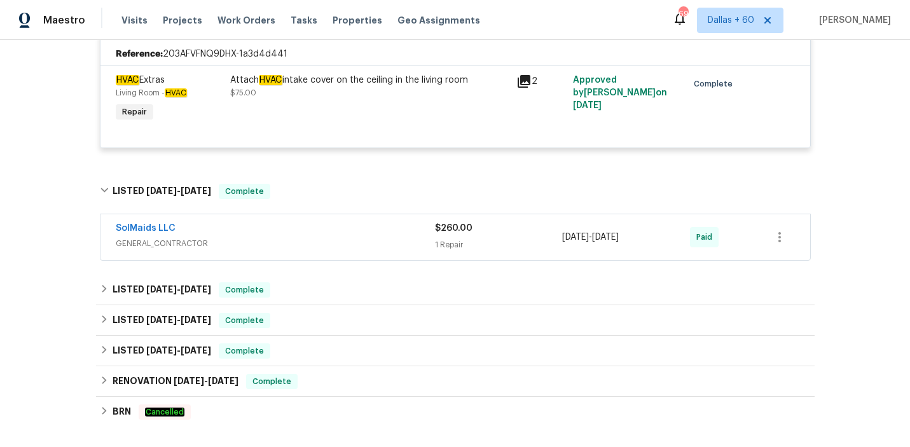
click at [341, 235] on div "SolMaids LLC" at bounding box center [275, 229] width 319 height 15
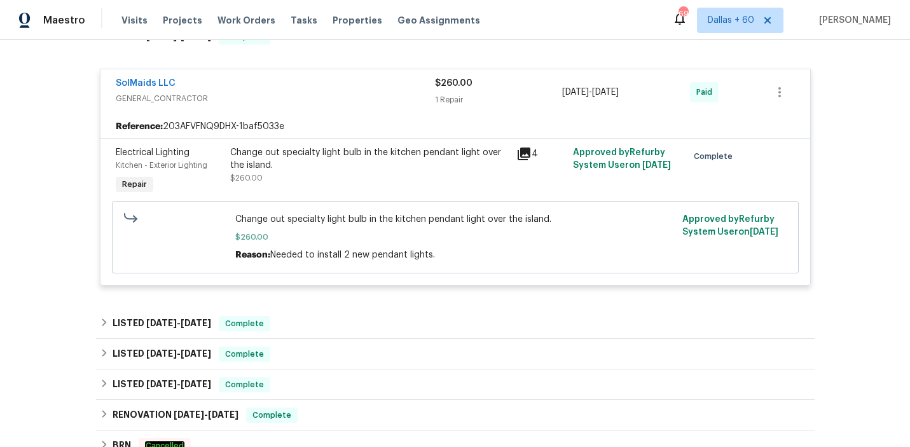
scroll to position [464, 0]
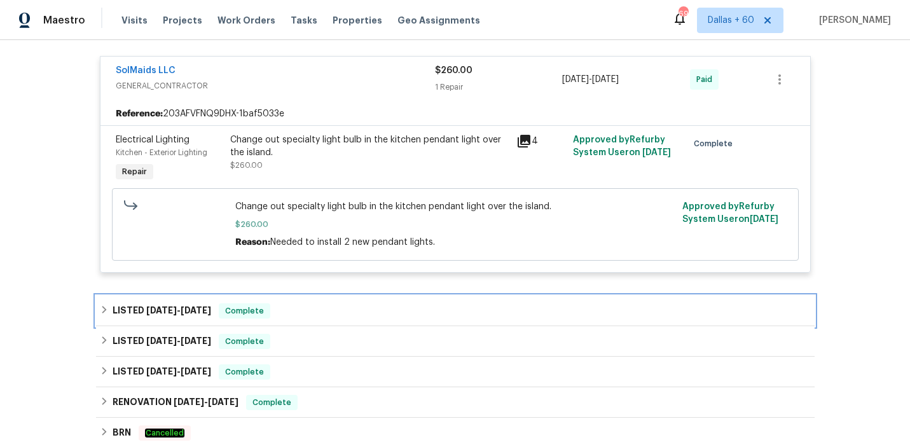
click at [322, 300] on div "LISTED 6/6/25 - 6/10/25 Complete" at bounding box center [455, 311] width 718 height 31
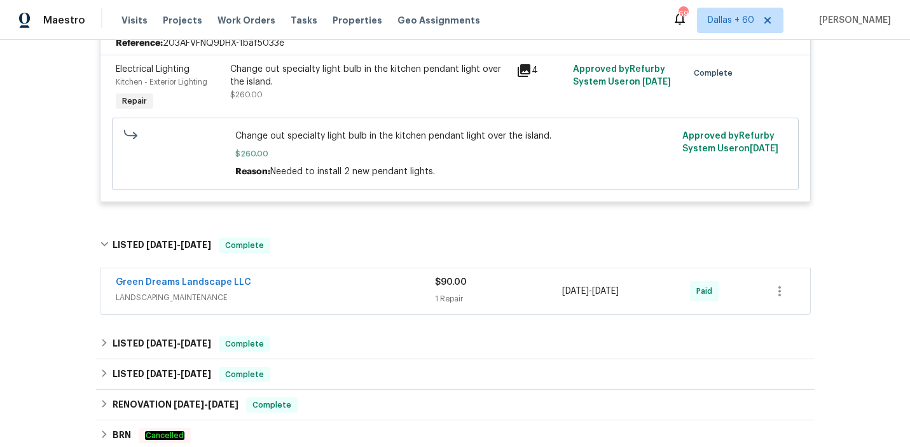
click at [322, 300] on span "LANDSCAPING_MAINTENANCE" at bounding box center [275, 297] width 319 height 13
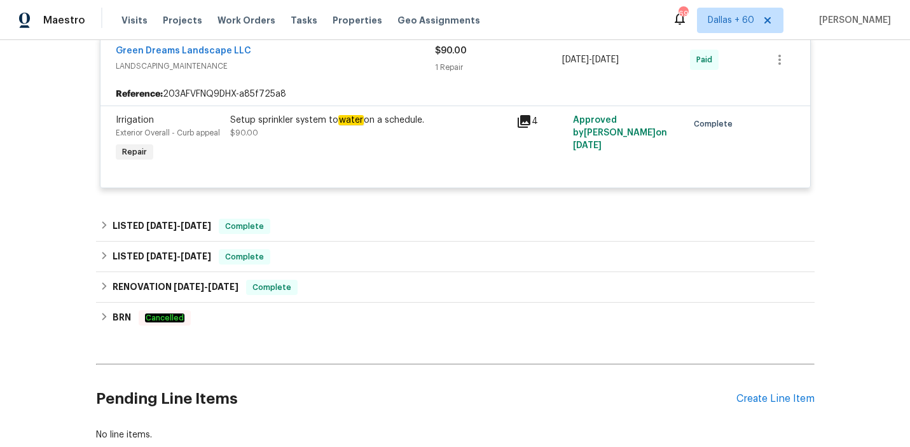
scroll to position [774, 0]
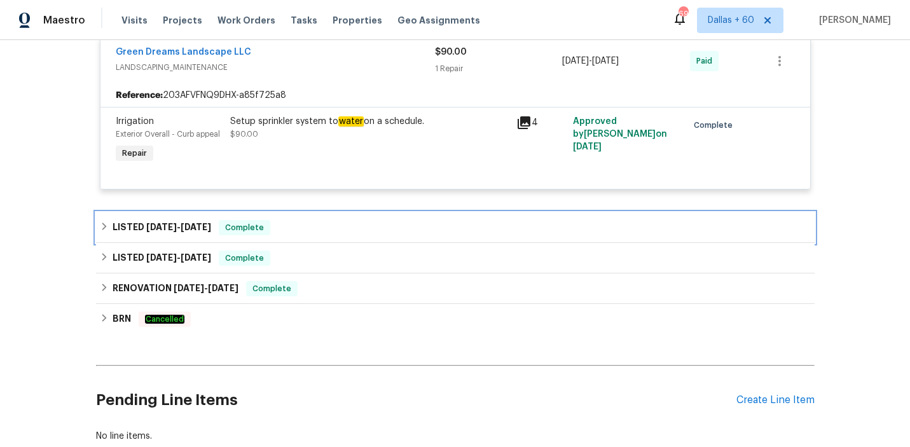
click at [331, 223] on div "LISTED 5/10/25 - 5/14/25 Complete" at bounding box center [455, 227] width 711 height 15
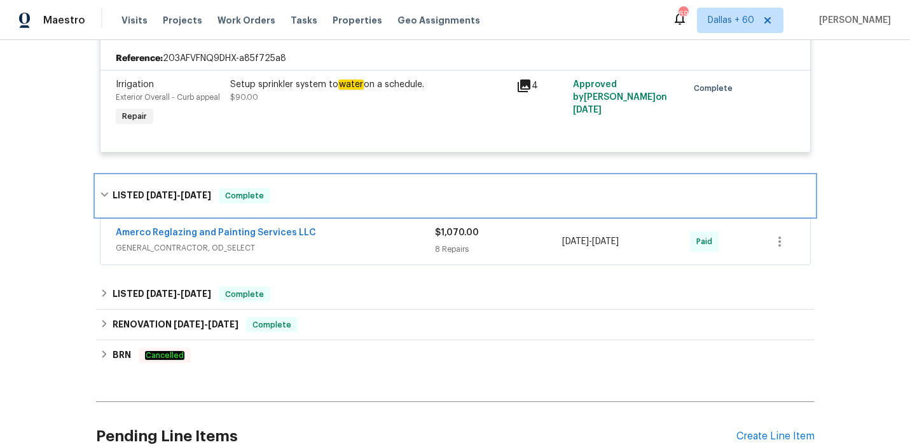
scroll to position [821, 0]
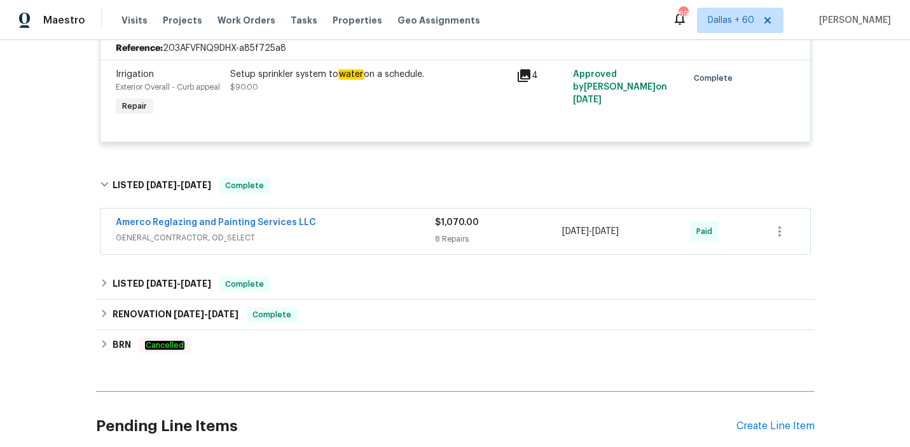
click at [333, 223] on div "Amerco Reglazing and Painting Services LLC" at bounding box center [275, 223] width 319 height 15
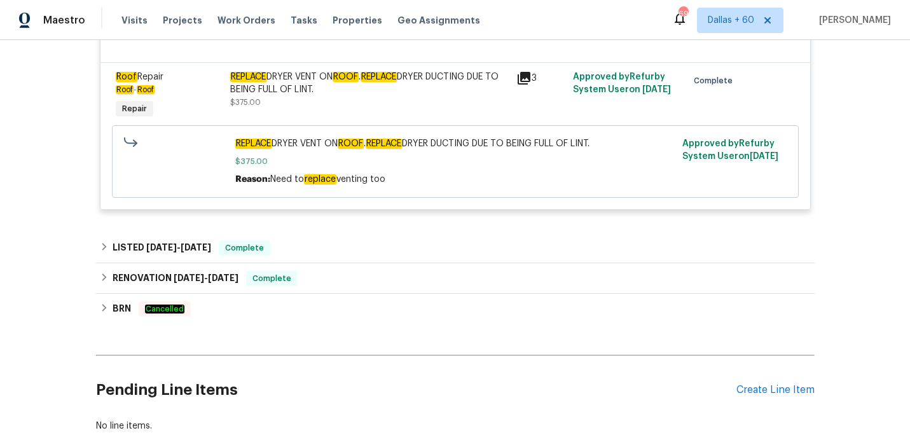
scroll to position [1709, 0]
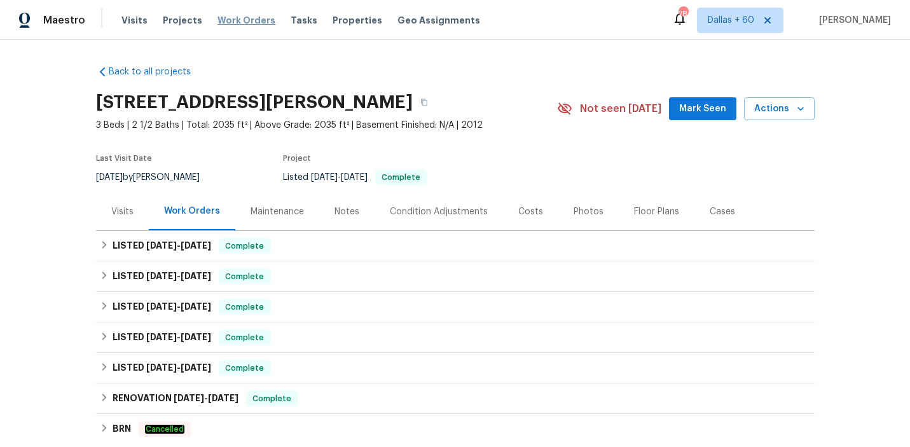
click at [238, 17] on span "Work Orders" at bounding box center [246, 20] width 58 height 13
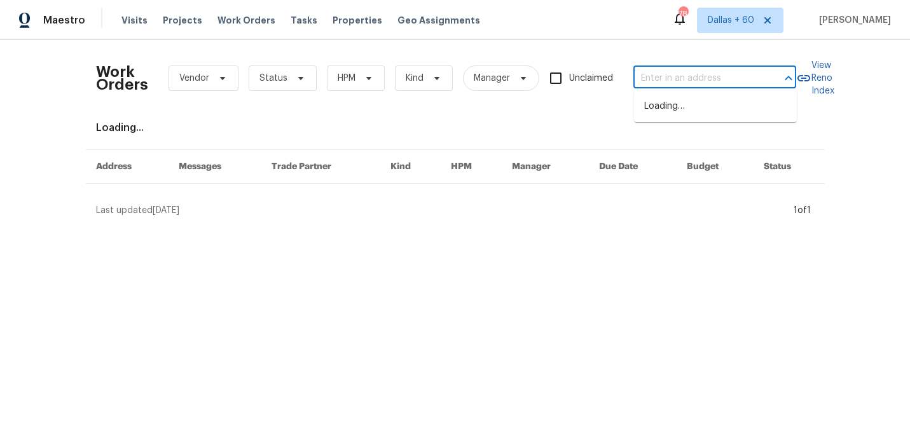
click at [670, 83] on input "text" at bounding box center [696, 79] width 127 height 20
paste input "[STREET_ADDRESS]"
type input "[STREET_ADDRESS]"
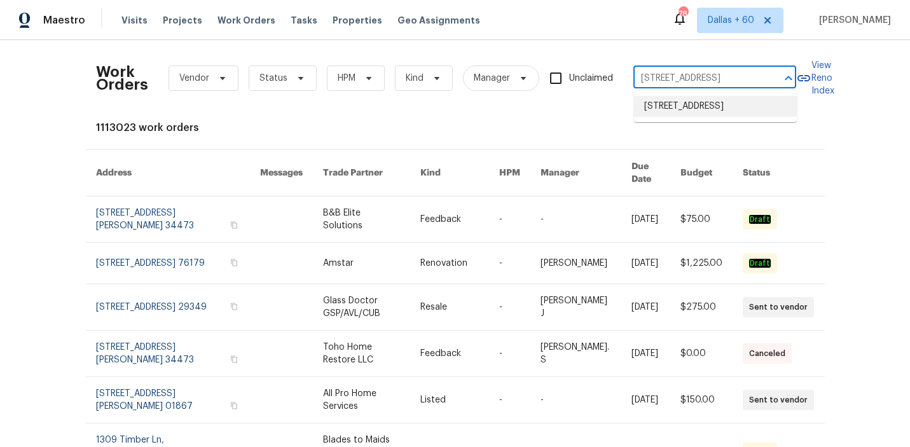
click at [678, 116] on li "[STREET_ADDRESS]" at bounding box center [715, 106] width 163 height 21
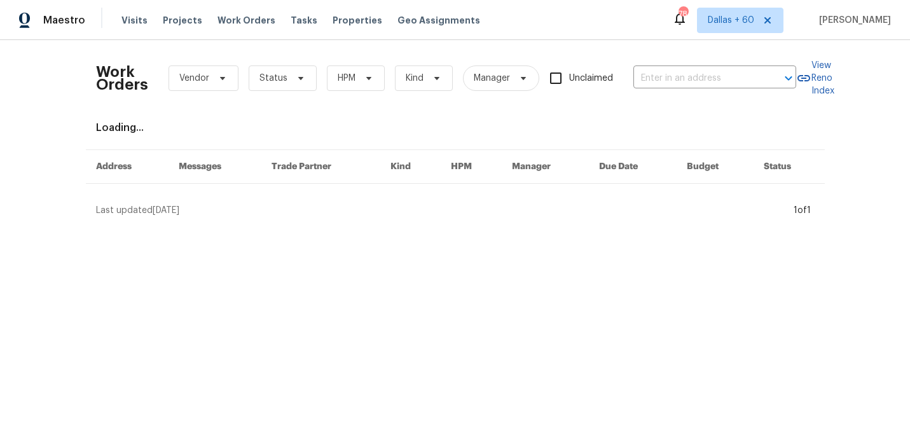
type input "[STREET_ADDRESS]"
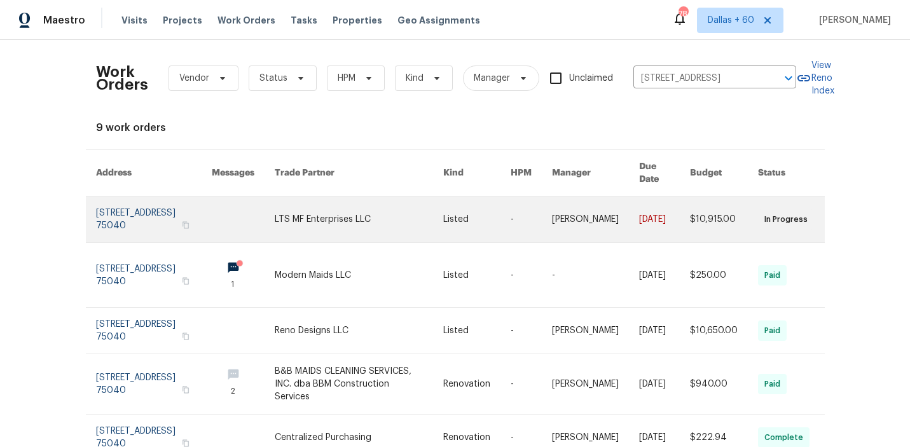
click at [371, 197] on link at bounding box center [359, 219] width 168 height 46
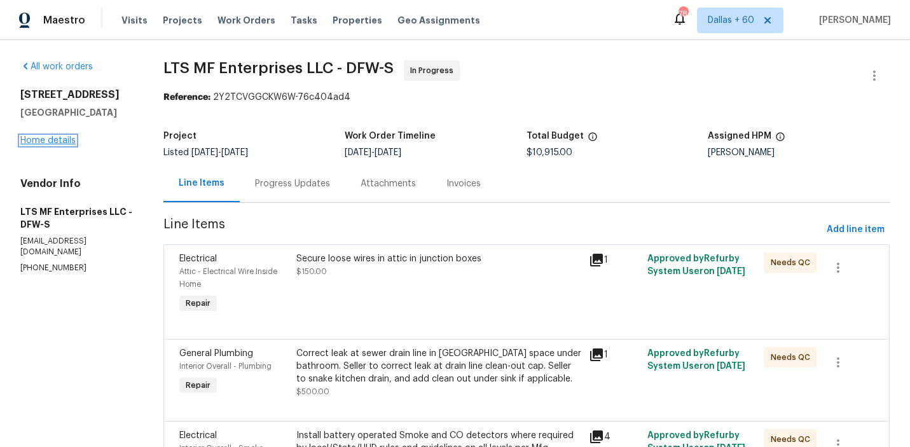
click at [45, 141] on link "Home details" at bounding box center [47, 140] width 55 height 9
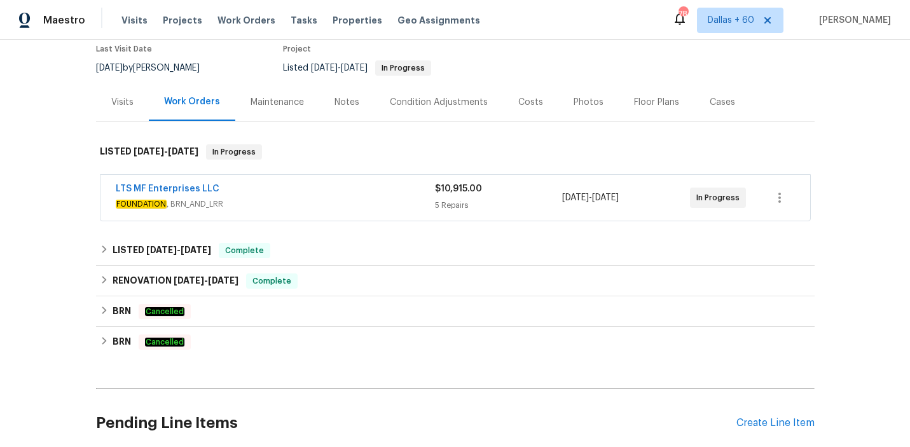
click at [368, 188] on div "LTS MF Enterprises LLC" at bounding box center [275, 189] width 319 height 15
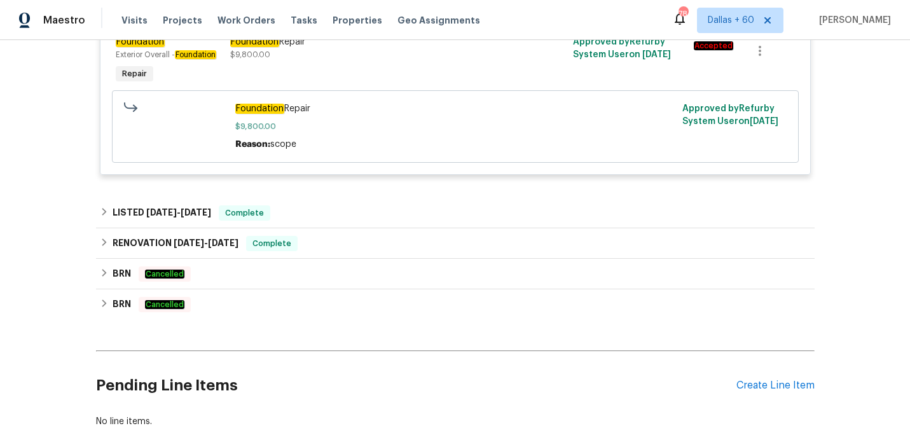
scroll to position [687, 0]
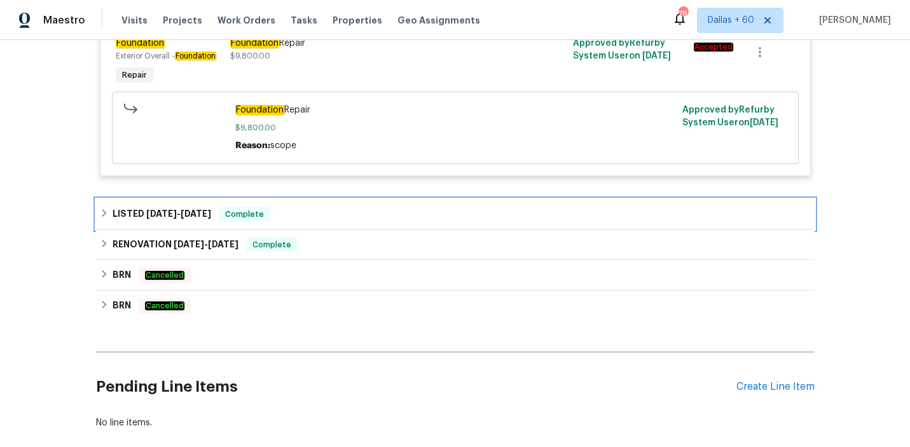
click at [363, 221] on div "LISTED [DATE] - [DATE] Complete" at bounding box center [455, 214] width 711 height 15
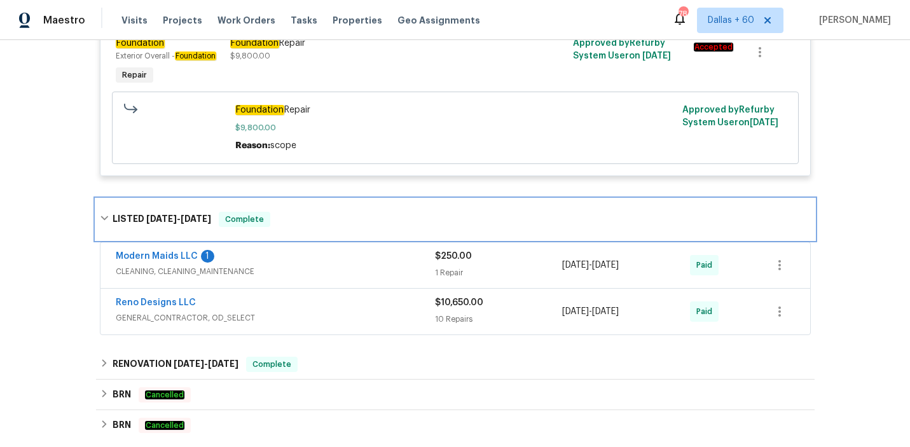
scroll to position [733, 0]
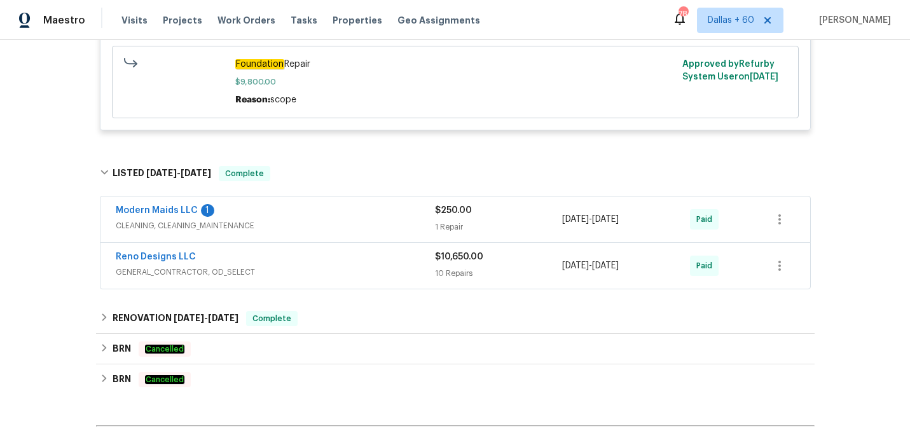
click at [303, 217] on div "Modern Maids LLC 1" at bounding box center [275, 211] width 319 height 15
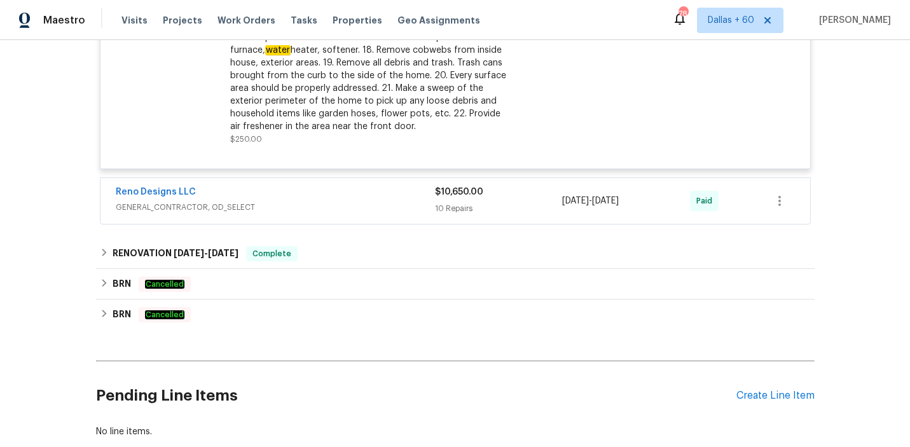
scroll to position [1149, 0]
click at [372, 206] on span "GENERAL_CONTRACTOR, OD_SELECT" at bounding box center [275, 208] width 319 height 13
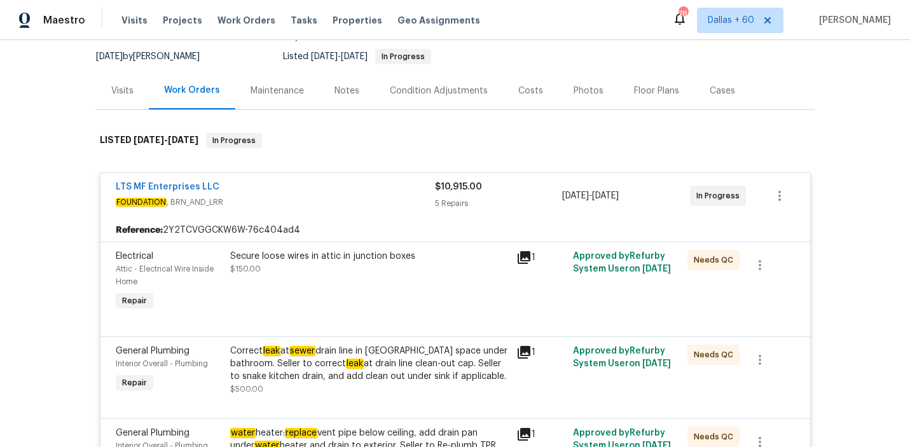
scroll to position [0, 0]
